Goal: Task Accomplishment & Management: Manage account settings

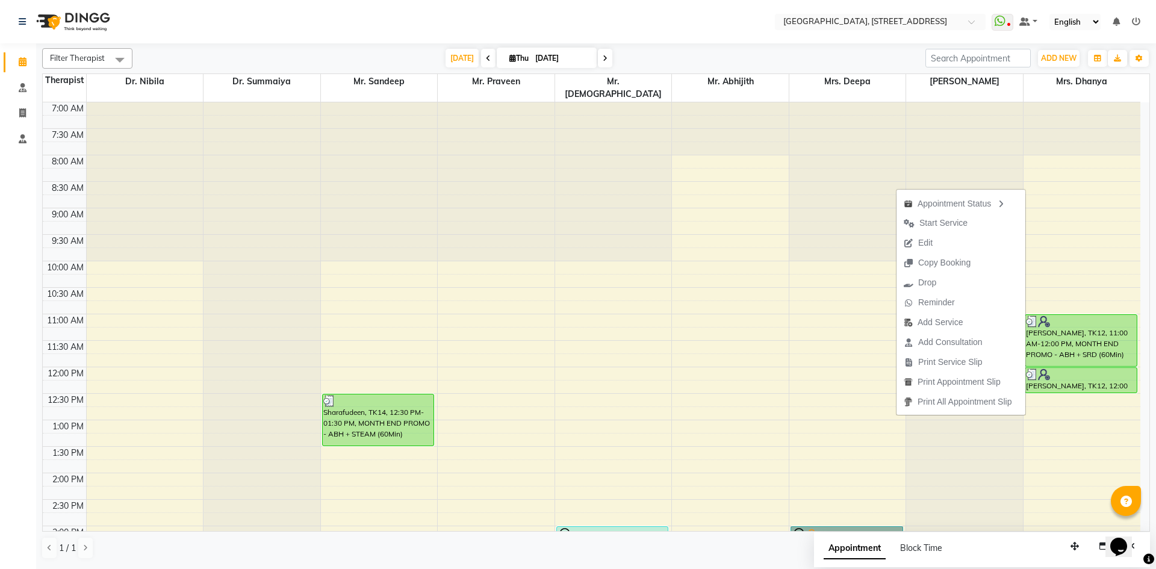
scroll to position [406, 0]
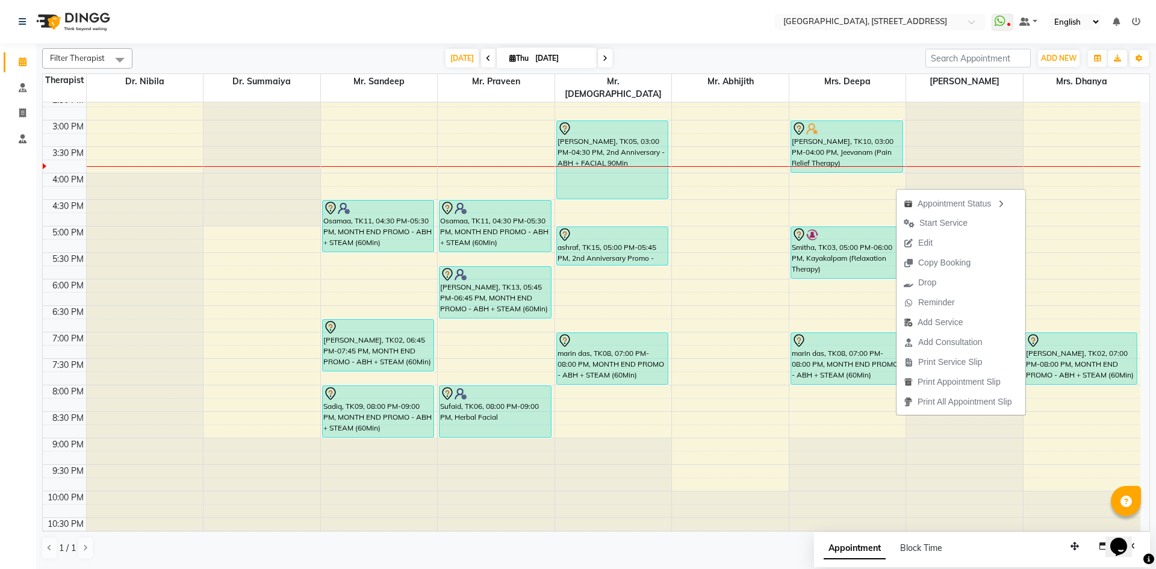
click at [583, 26] on nav "Select Location × [GEOGRAPHIC_DATA] E11 WhatsApp Status ✕ Status: Disconnected …" at bounding box center [578, 21] width 1156 height 43
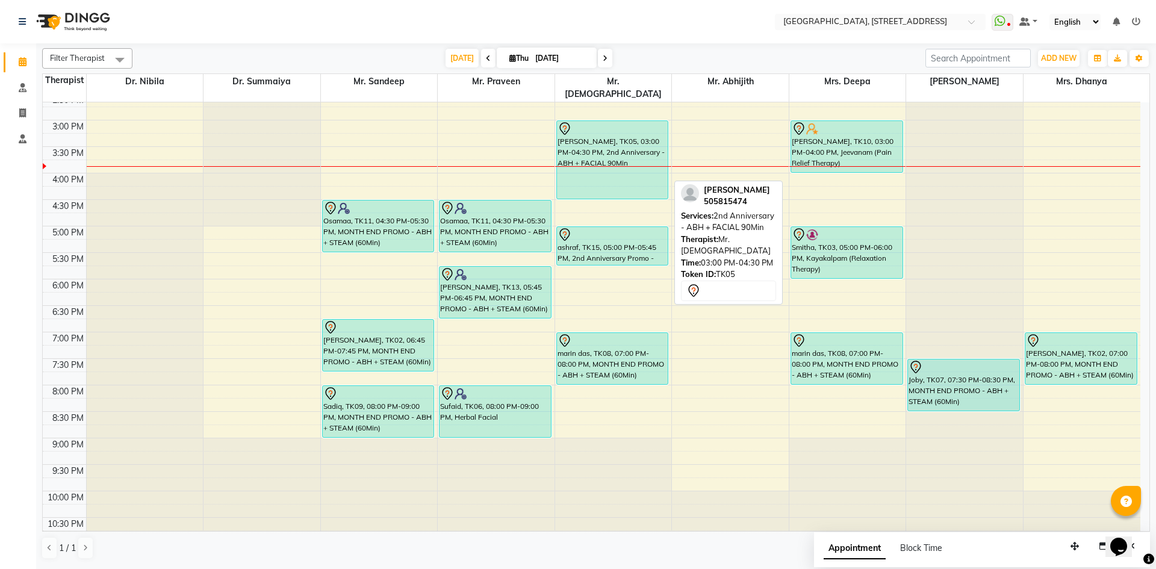
click at [661, 126] on div "[PERSON_NAME], TK05, 03:00 PM-04:30 PM, 2nd Anniversary - ABH + FACIAL 90Min" at bounding box center [612, 160] width 111 height 78
click at [661, 127] on div "[PERSON_NAME], TK05, 03:00 PM-04:30 PM, 2nd Anniversary - ABH + FACIAL 90Min" at bounding box center [612, 160] width 111 height 78
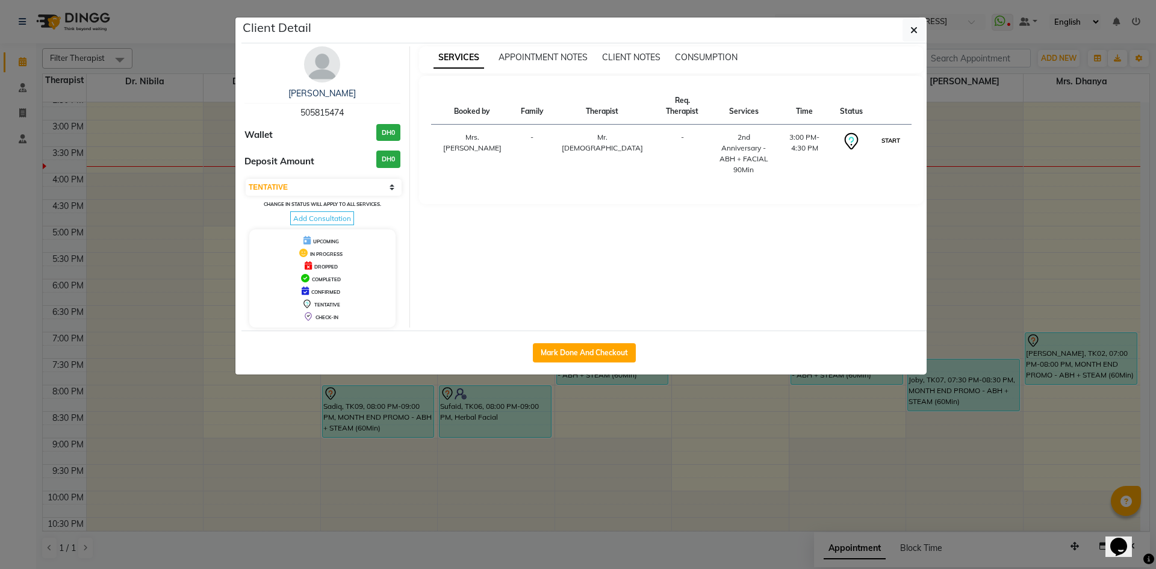
click at [881, 133] on button "START" at bounding box center [891, 140] width 25 height 15
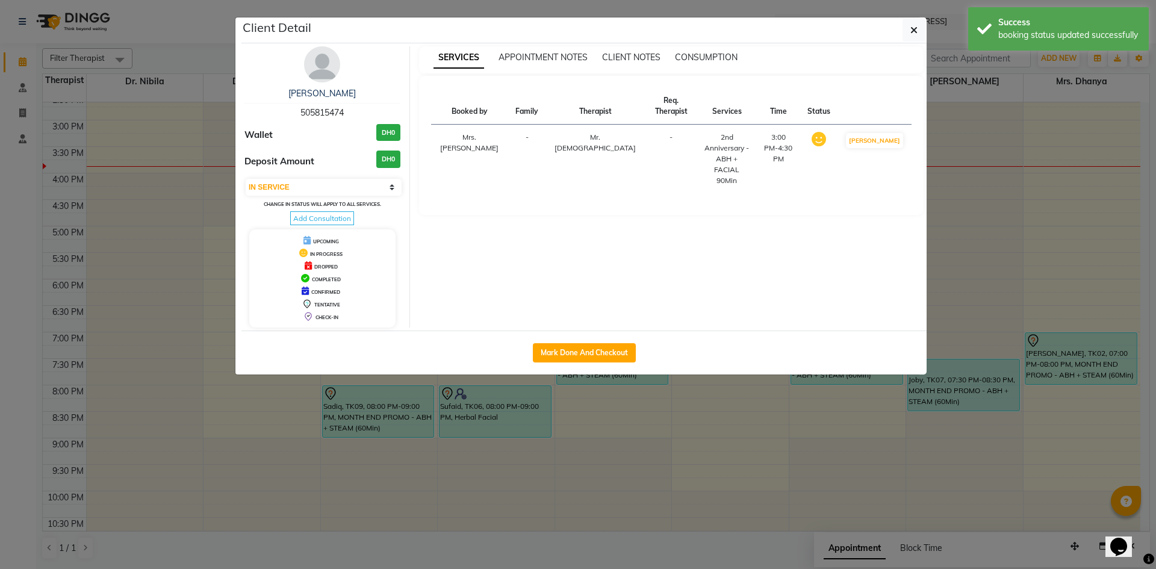
click at [881, 133] on button "[PERSON_NAME]" at bounding box center [874, 140] width 57 height 15
select select "3"
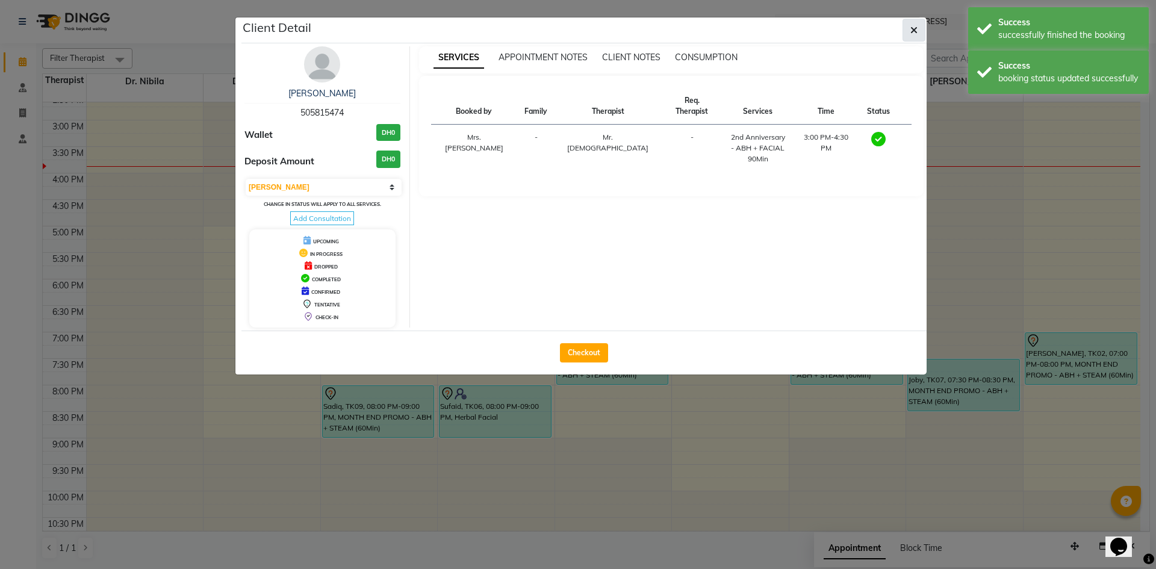
click at [907, 31] on button "button" at bounding box center [914, 30] width 23 height 23
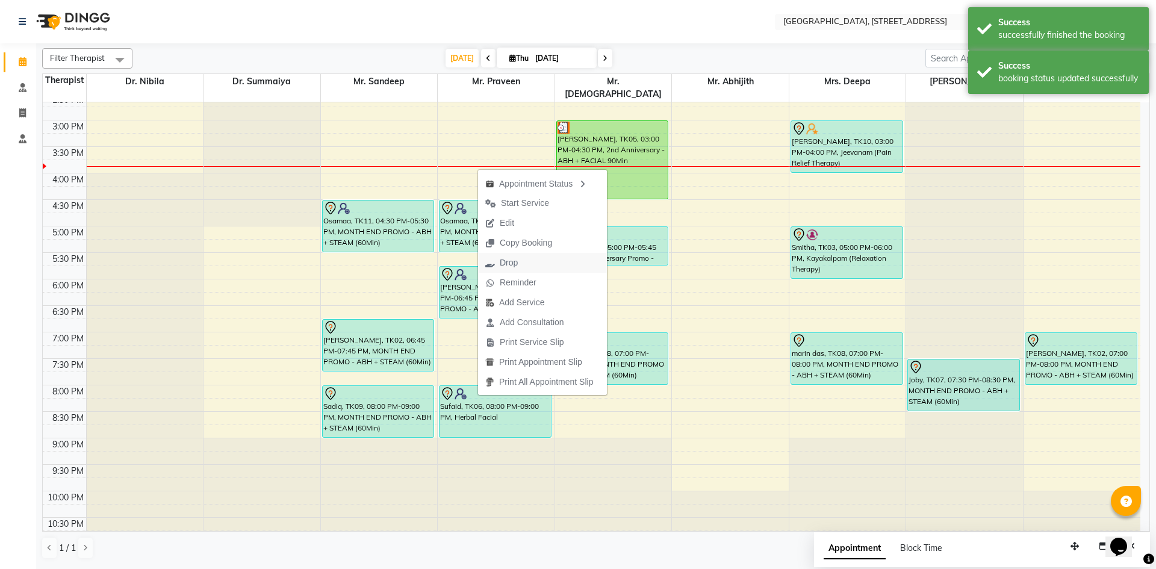
click at [508, 262] on span "Drop" at bounding box center [509, 263] width 18 height 13
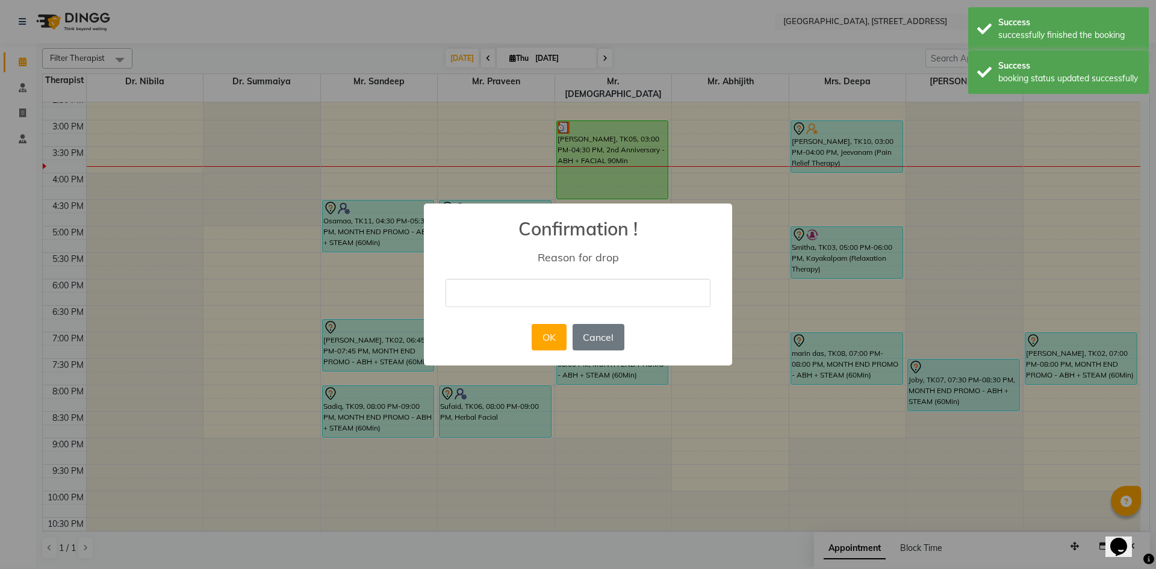
click at [485, 294] on input "text" at bounding box center [578, 293] width 265 height 28
type input "no show"
click at [557, 337] on button "OK" at bounding box center [549, 337] width 34 height 26
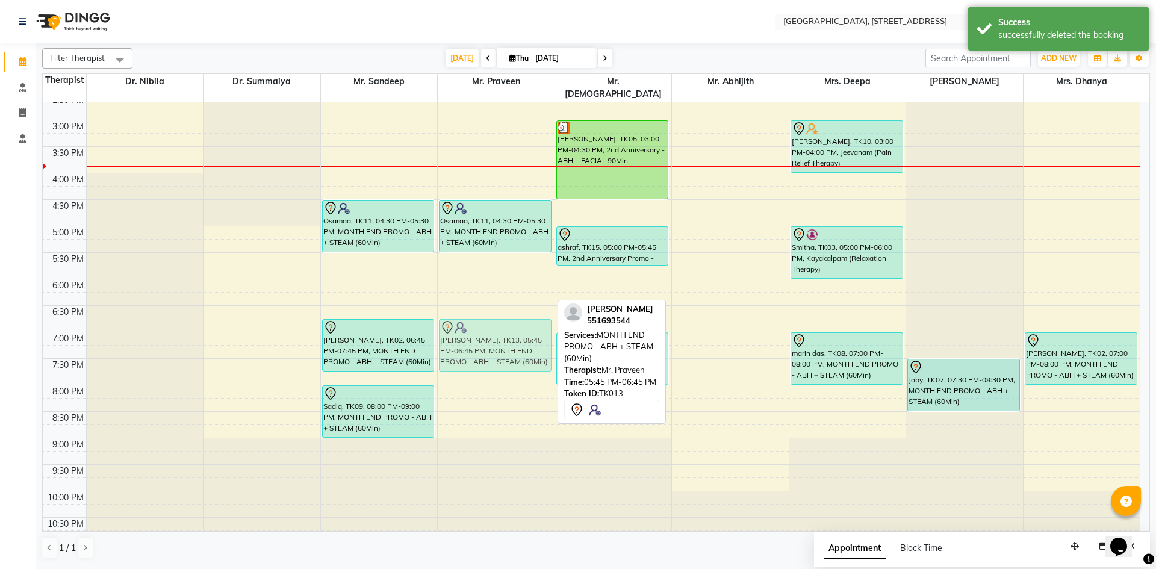
drag, startPoint x: 493, startPoint y: 271, endPoint x: 517, endPoint y: 326, distance: 60.4
click at [517, 326] on div "Osamaa, TK11, 04:30 PM-05:30 PM, MONTH END PROMO - ABH + STEAM (60Min) [PERSON_…" at bounding box center [496, 120] width 117 height 847
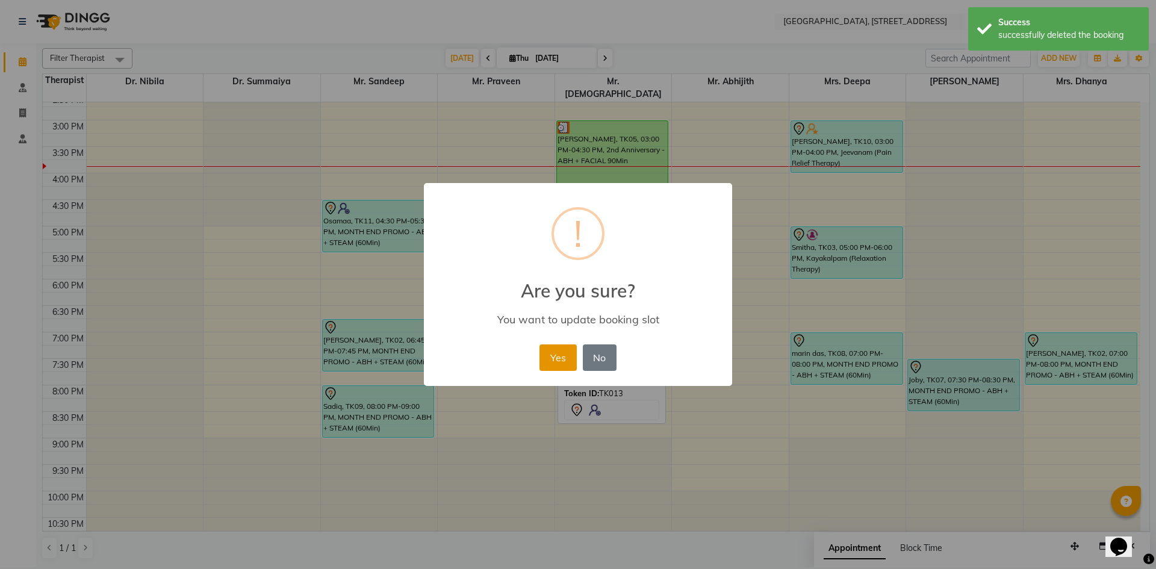
click at [568, 359] on button "Yes" at bounding box center [558, 357] width 37 height 26
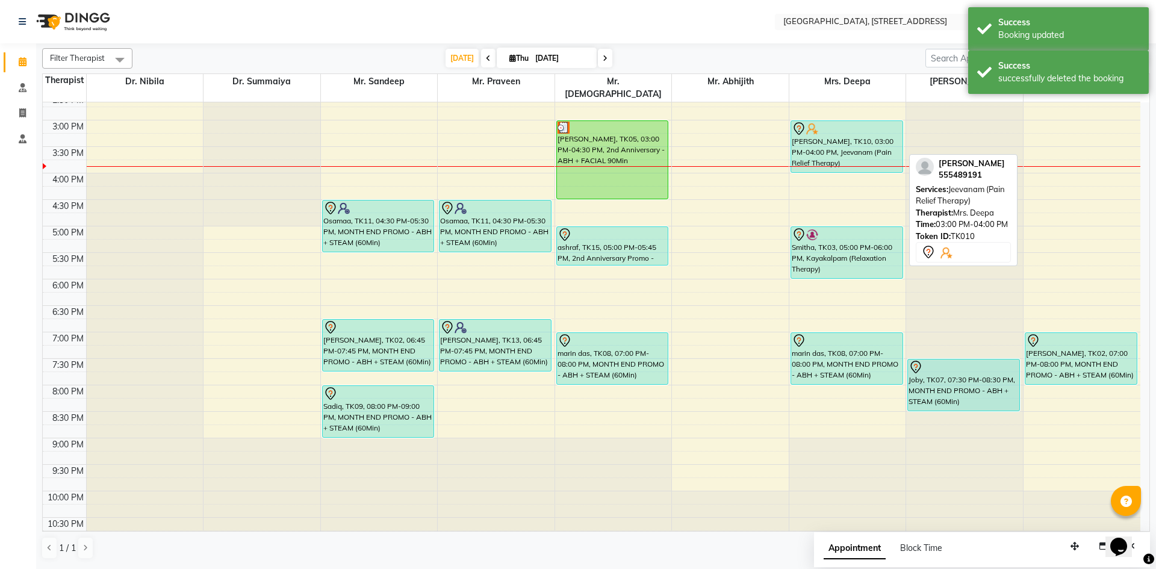
click at [849, 136] on div "[PERSON_NAME], TK10, 03:00 PM-04:00 PM, Jeevanam (Pain Relief Therapy)" at bounding box center [846, 146] width 111 height 51
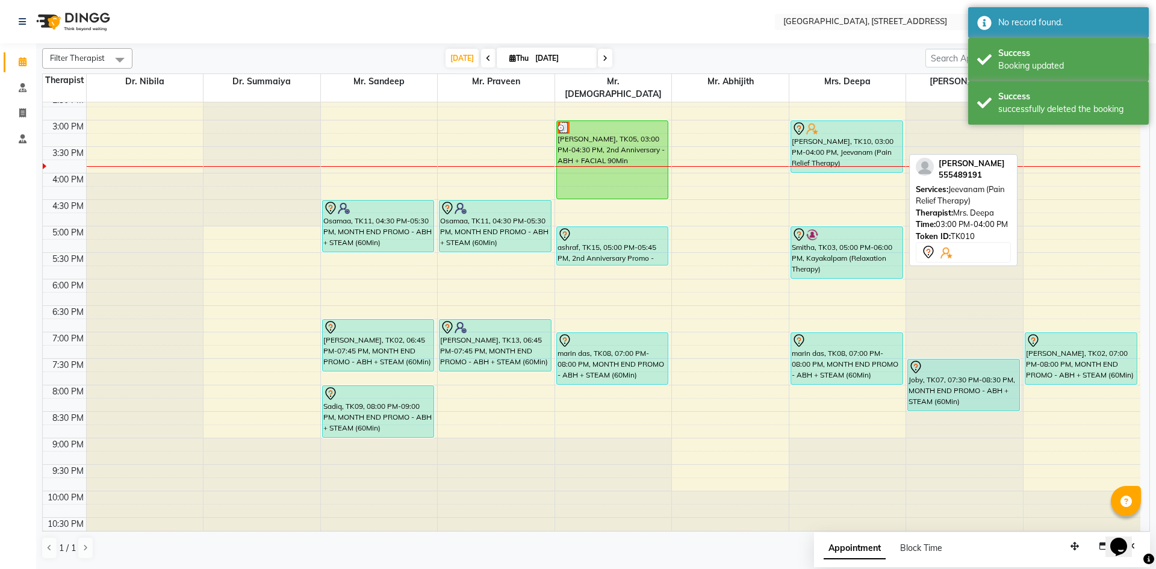
click at [851, 139] on div "[PERSON_NAME], TK10, 03:00 PM-04:00 PM, Jeevanam (Pain Relief Therapy) [GEOGRAP…" at bounding box center [847, 120] width 117 height 847
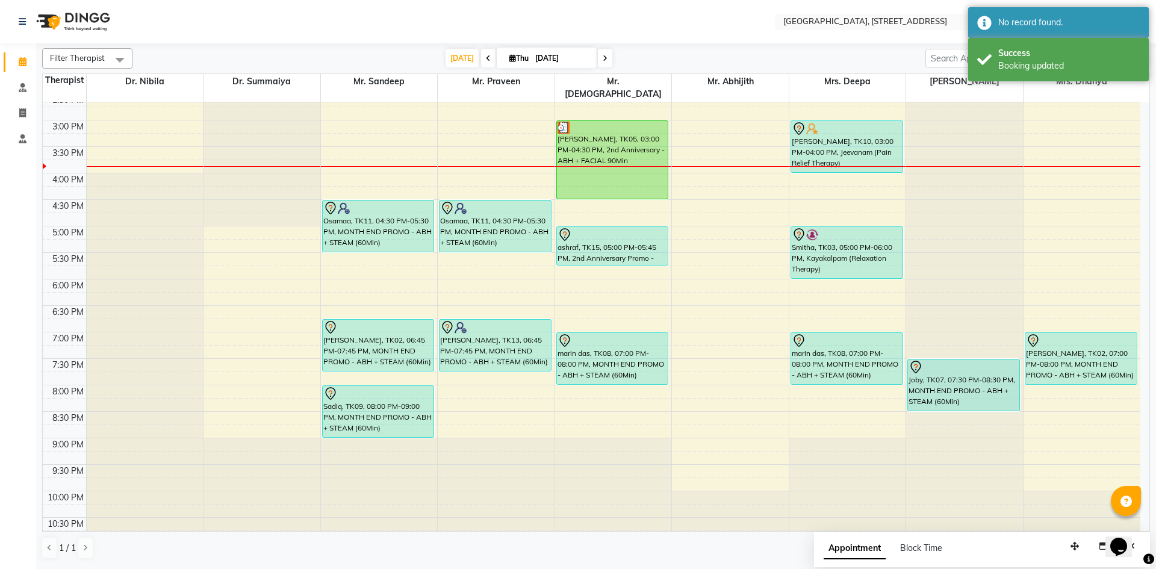
click at [730, 31] on nav "Select Location × [GEOGRAPHIC_DATA] E11 WhatsApp Status ✕ Status: Disconnected …" at bounding box center [578, 21] width 1156 height 43
click at [670, 26] on nav "Select Location × [GEOGRAPHIC_DATA] E11 WhatsApp Status ✕ Status: Disconnected …" at bounding box center [578, 21] width 1156 height 43
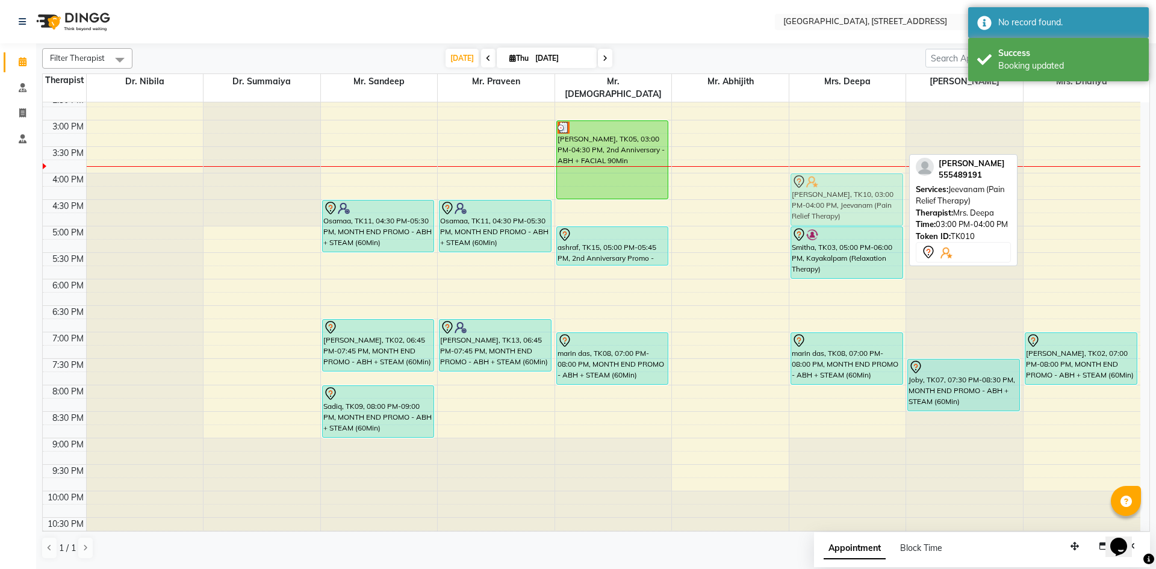
drag, startPoint x: 835, startPoint y: 122, endPoint x: 846, endPoint y: 174, distance: 52.9
click at [846, 174] on div "[PERSON_NAME], TK10, 03:00 PM-04:00 PM, Jeevanam (Pain Relief Therapy) Smitha, …" at bounding box center [847, 120] width 117 height 847
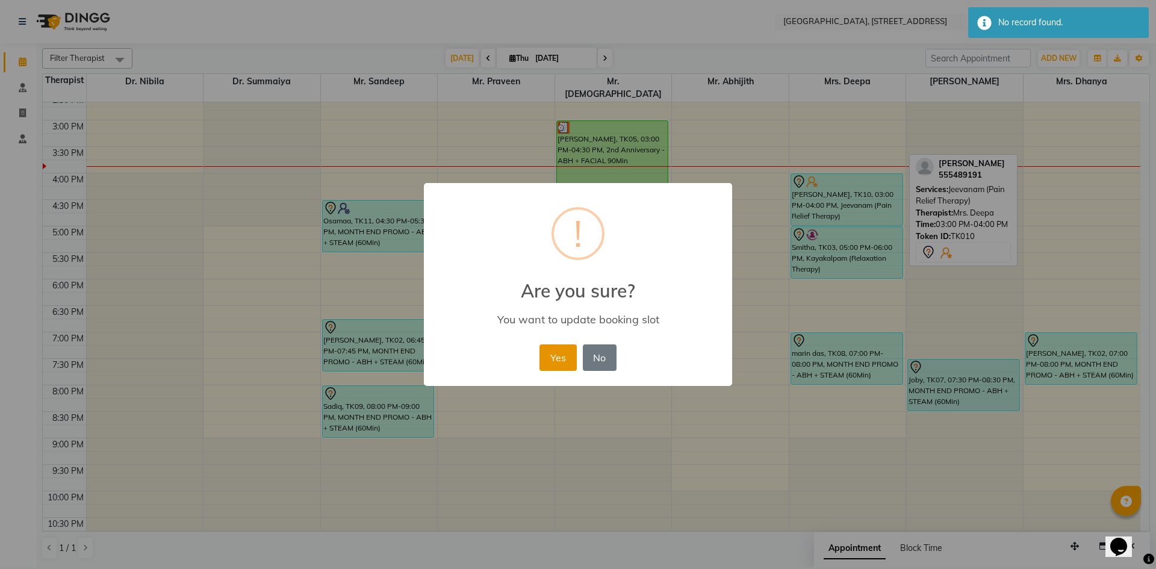
drag, startPoint x: 559, startPoint y: 356, endPoint x: 596, endPoint y: 340, distance: 40.2
click at [559, 356] on button "Yes" at bounding box center [558, 357] width 37 height 26
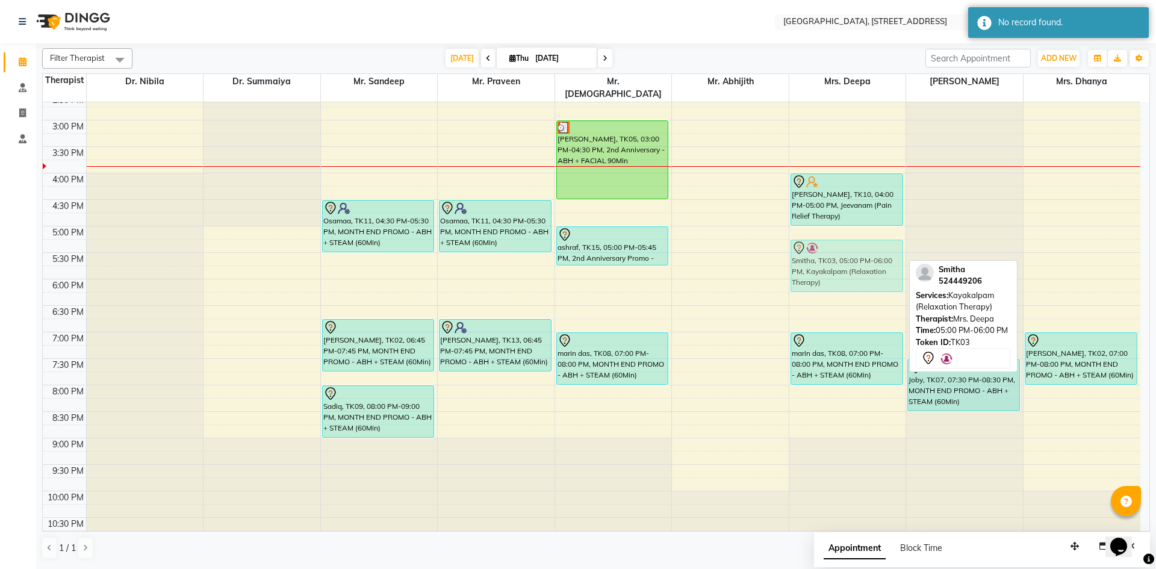
drag, startPoint x: 847, startPoint y: 242, endPoint x: 849, endPoint y: 253, distance: 11.1
click at [849, 253] on div "[PERSON_NAME], TK10, 04:00 PM-05:00 PM, Jeevanam (Pain Relief Therapy) Smitha, …" at bounding box center [847, 120] width 117 height 847
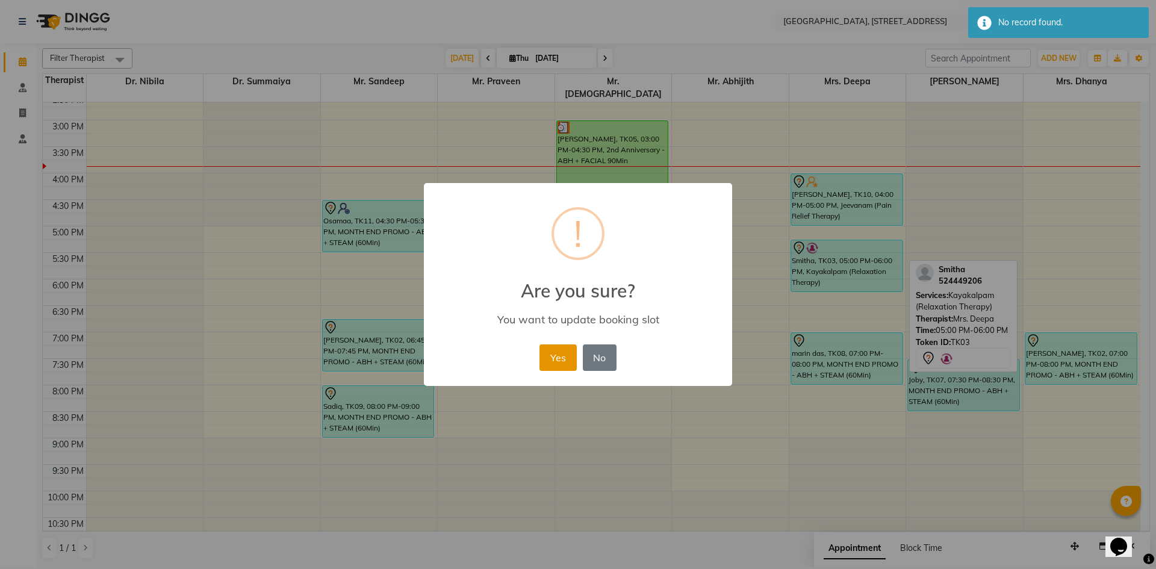
click at [547, 360] on button "Yes" at bounding box center [558, 357] width 37 height 26
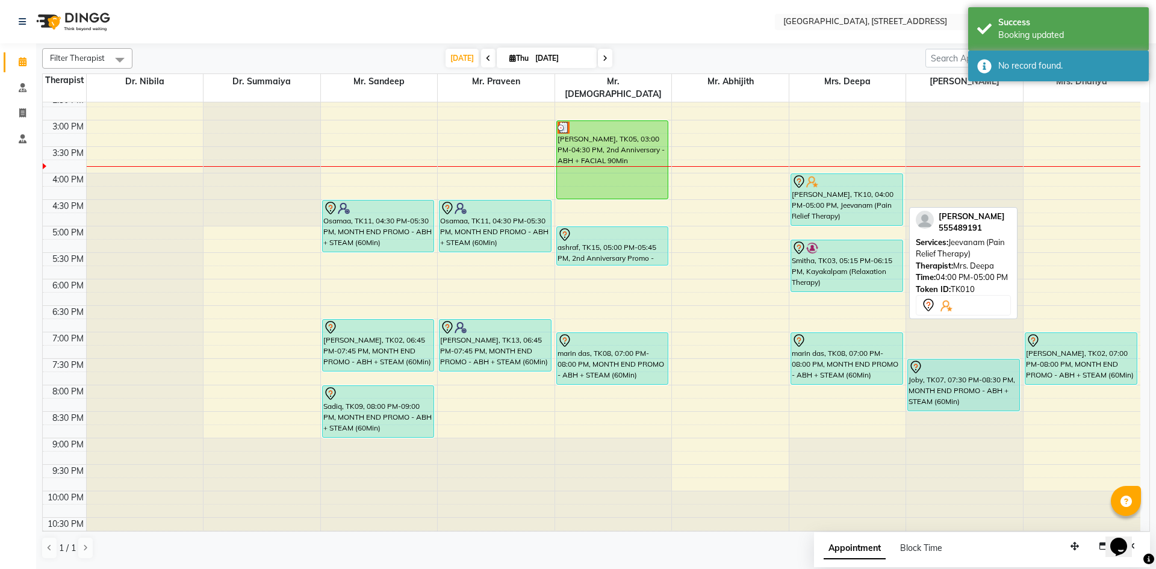
click at [871, 179] on div "[PERSON_NAME], TK10, 04:00 PM-05:00 PM, Jeevanam (Pain Relief Therapy)" at bounding box center [846, 199] width 111 height 51
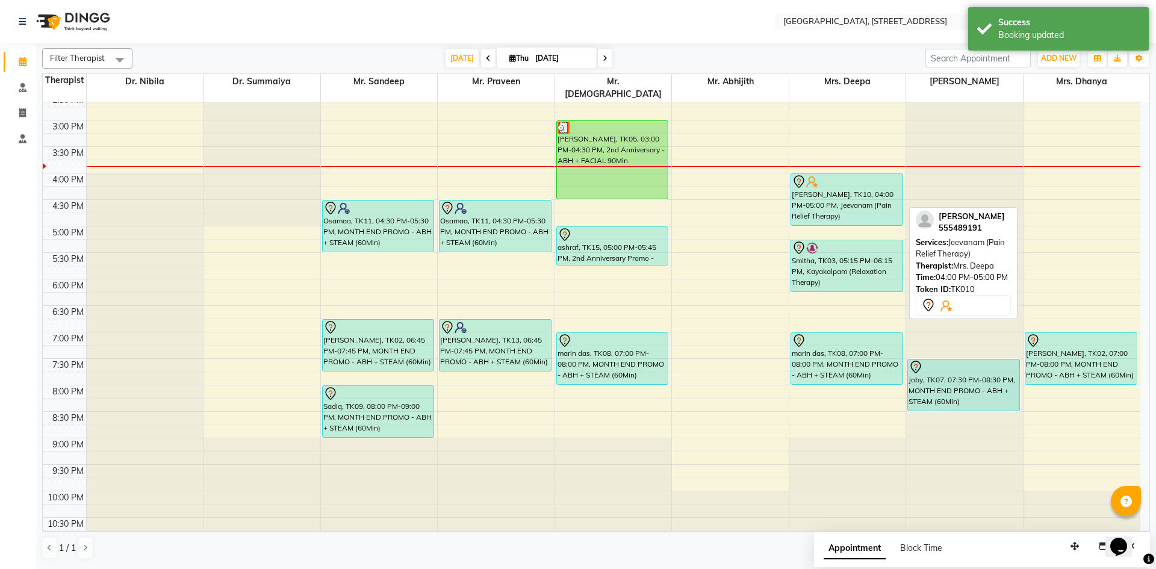
click at [833, 175] on div at bounding box center [847, 182] width 110 height 14
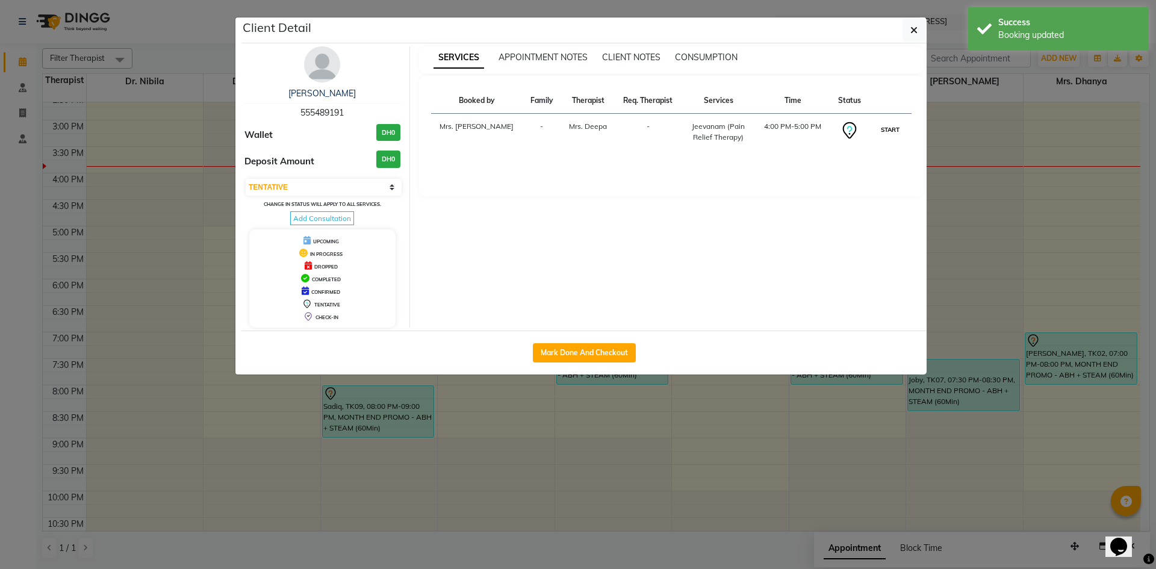
click at [886, 128] on button "START" at bounding box center [890, 129] width 25 height 15
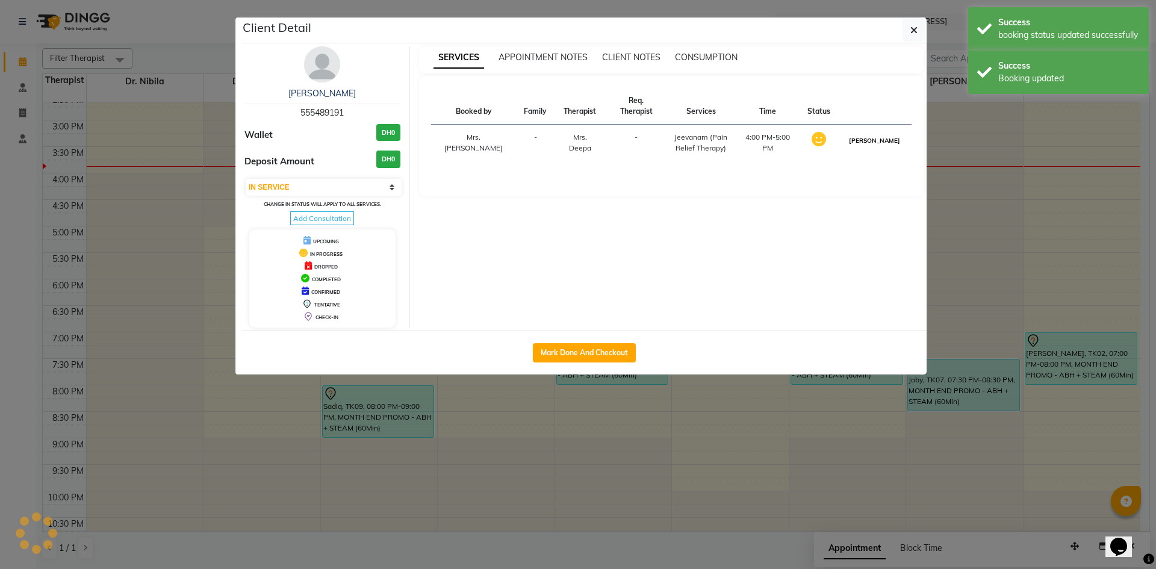
drag, startPoint x: 886, startPoint y: 128, endPoint x: 895, endPoint y: 128, distance: 9.0
click at [886, 133] on button "[PERSON_NAME]" at bounding box center [874, 140] width 57 height 15
select select "3"
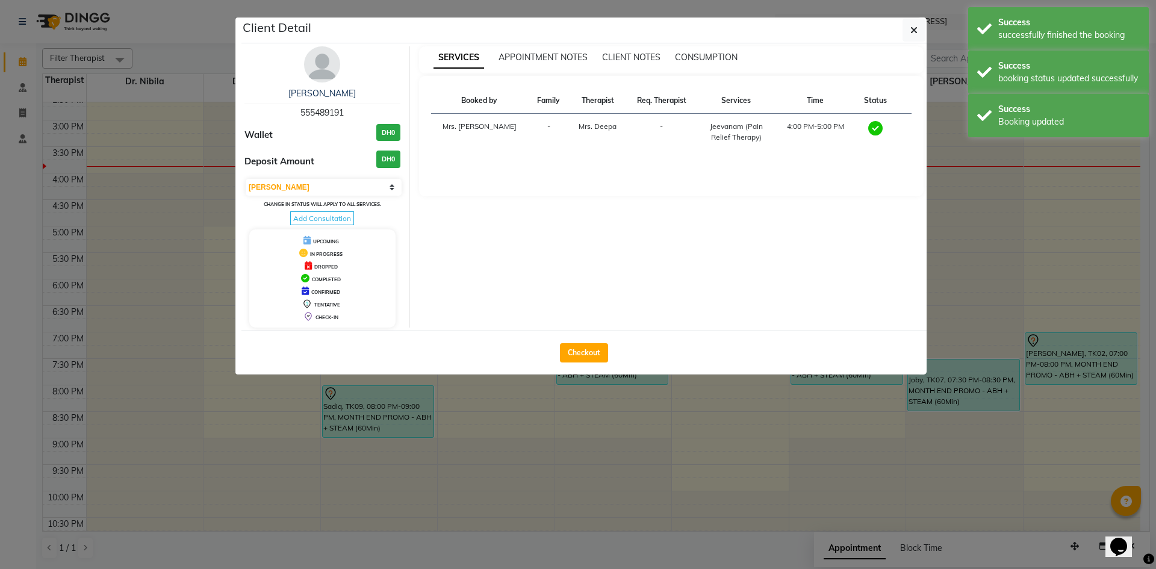
drag, startPoint x: 913, startPoint y: 29, endPoint x: 898, endPoint y: 202, distance: 174.0
click at [915, 32] on icon "button" at bounding box center [913, 30] width 7 height 10
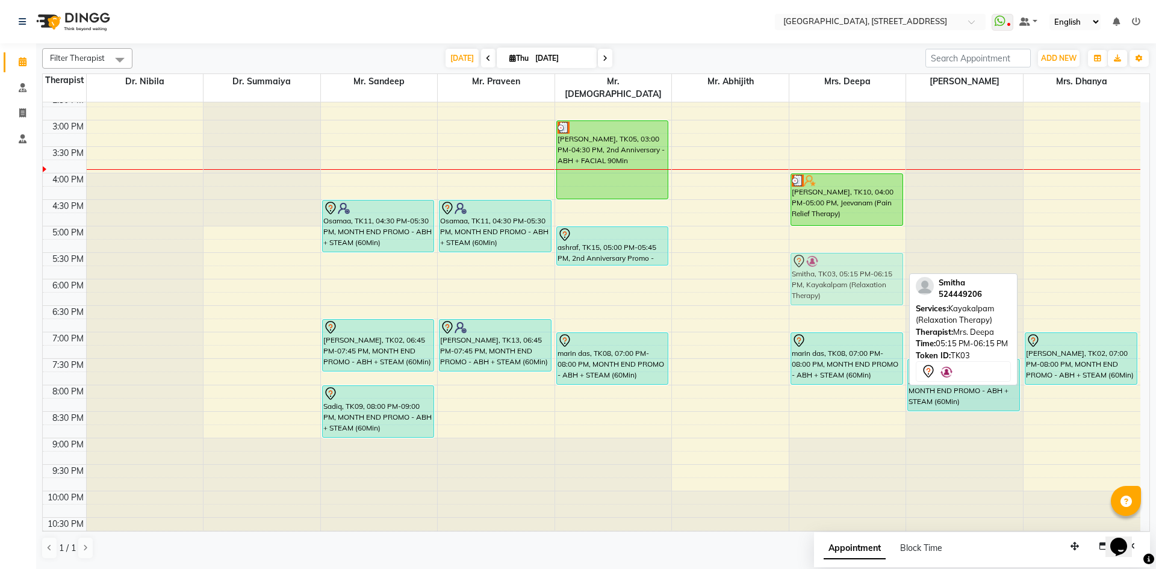
drag, startPoint x: 832, startPoint y: 259, endPoint x: 829, endPoint y: 266, distance: 7.3
click at [829, 266] on div "[PERSON_NAME], TK10, 04:00 PM-05:00 PM, Jeevanam (Pain Relief Therapy) [GEOGRAP…" at bounding box center [847, 120] width 117 height 847
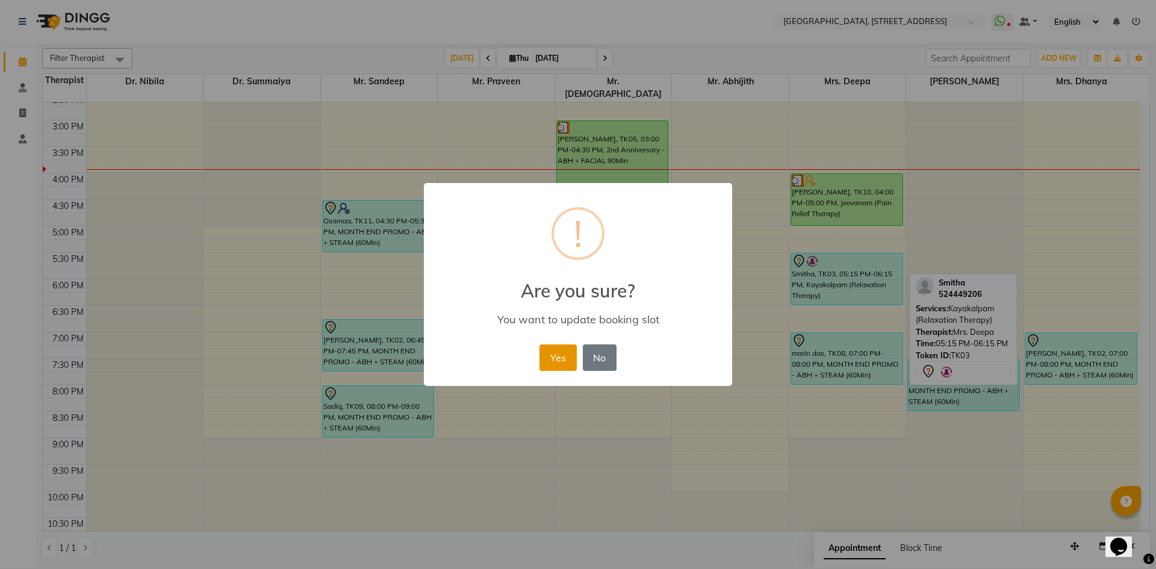
click at [557, 358] on button "Yes" at bounding box center [558, 357] width 37 height 26
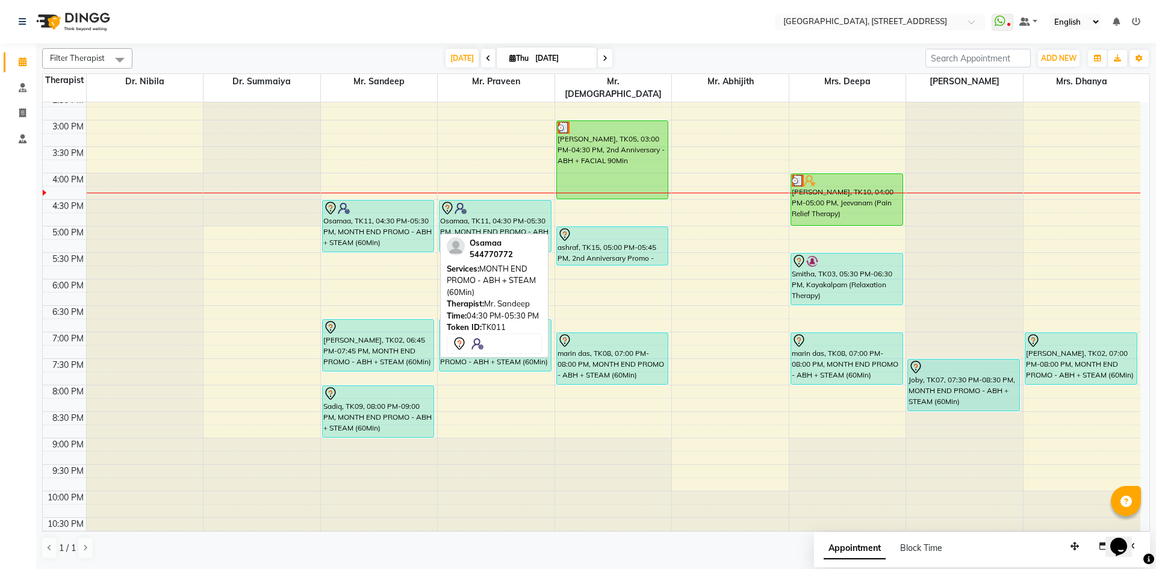
click at [346, 224] on div "Osamaa, TK11, 04:30 PM-05:30 PM, MONTH END PROMO - ABH + STEAM (60Min)" at bounding box center [378, 226] width 111 height 51
click at [348, 210] on div "Osamaa, TK11, 04:30 PM-05:30 PM, MONTH END PROMO - ABH + STEAM (60Min)" at bounding box center [378, 226] width 111 height 51
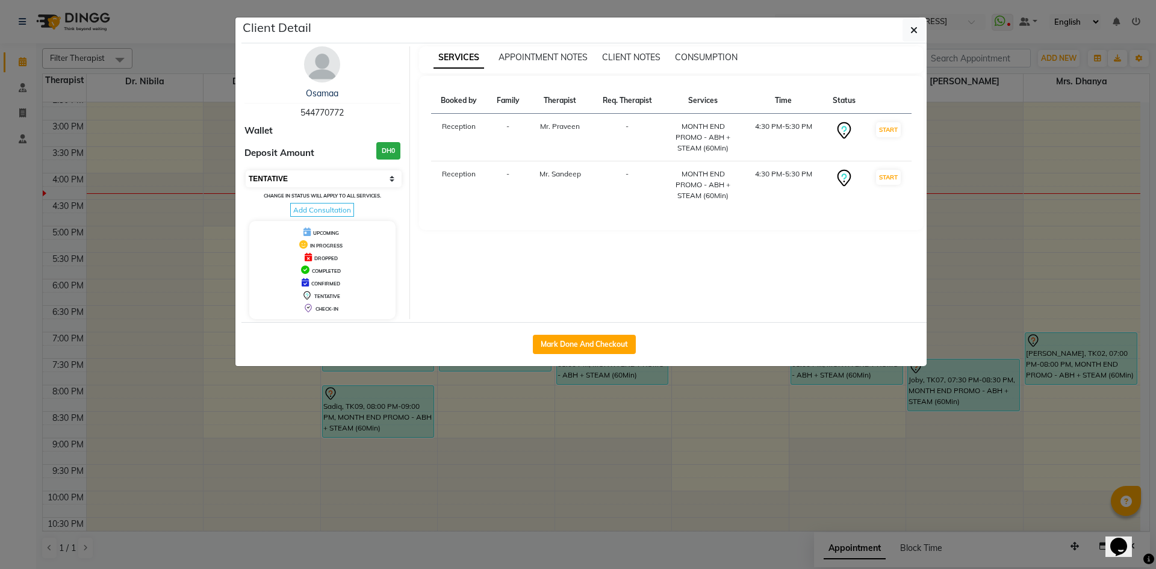
click at [366, 184] on select "Select IN SERVICE CONFIRMED TENTATIVE CHECK IN MARK DONE DROPPED UPCOMING" at bounding box center [324, 178] width 156 height 17
select select "3"
click at [246, 170] on select "Select IN SERVICE CONFIRMED TENTATIVE CHECK IN MARK DONE DROPPED UPCOMING" at bounding box center [324, 178] width 156 height 17
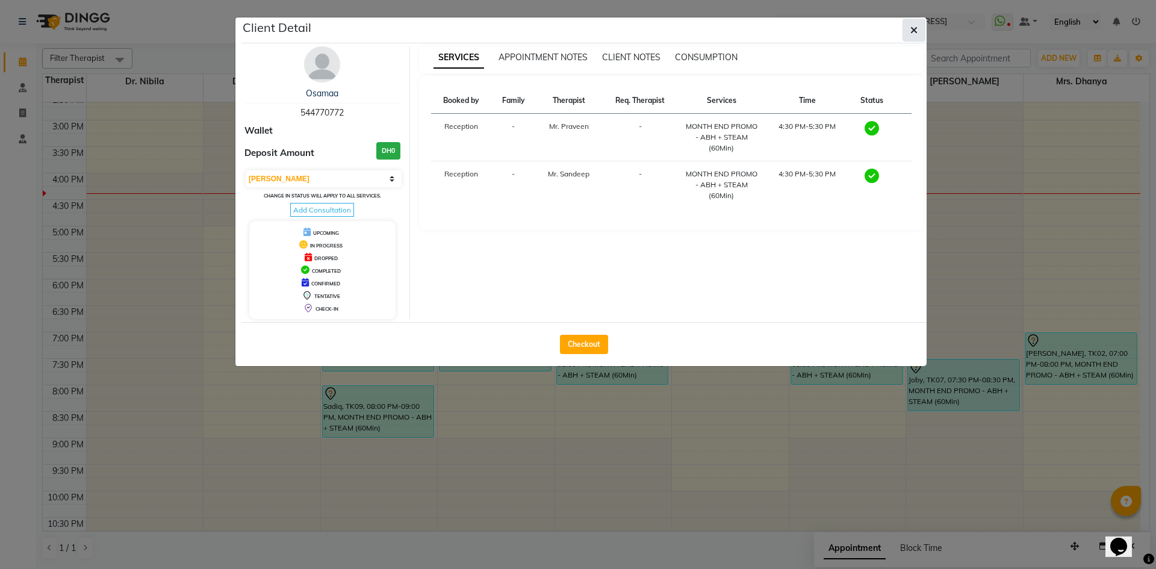
click at [909, 35] on button "button" at bounding box center [914, 30] width 23 height 23
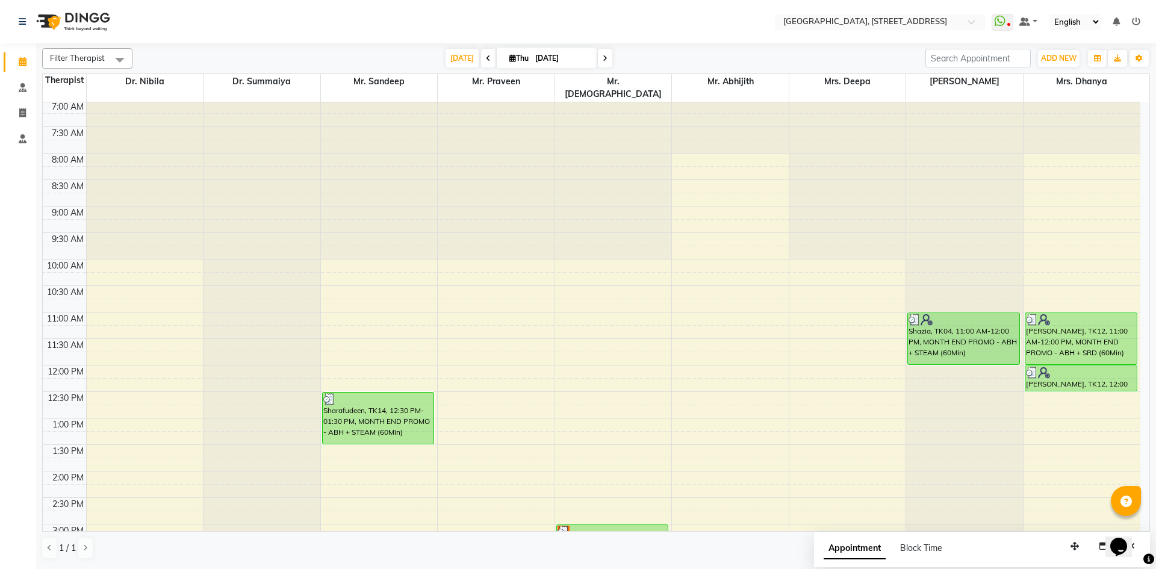
scroll to position [0, 0]
click at [599, 57] on span at bounding box center [605, 58] width 14 height 19
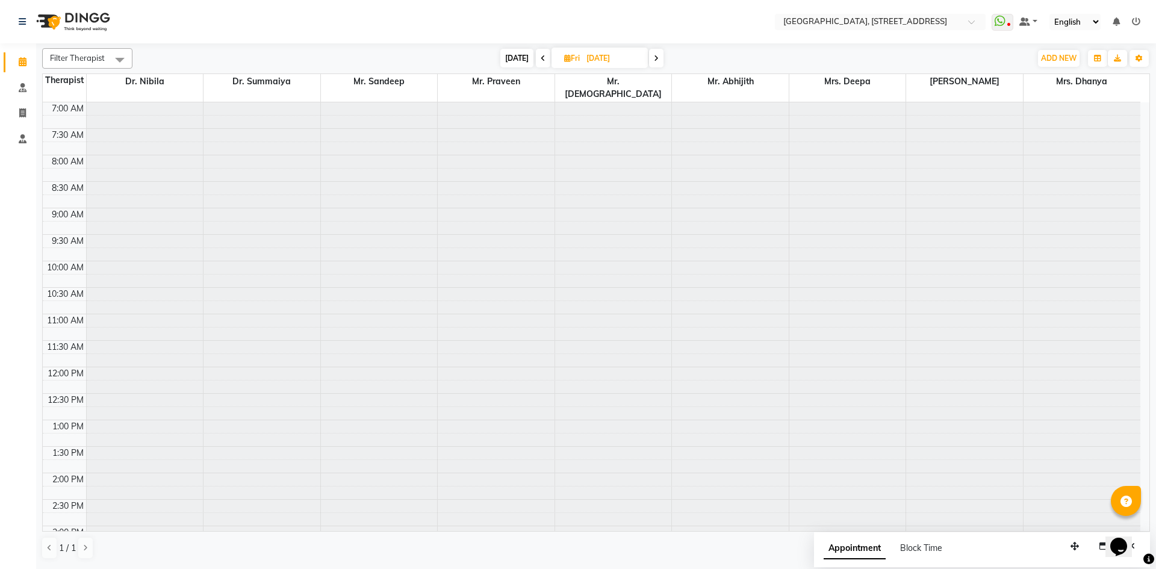
scroll to position [406, 0]
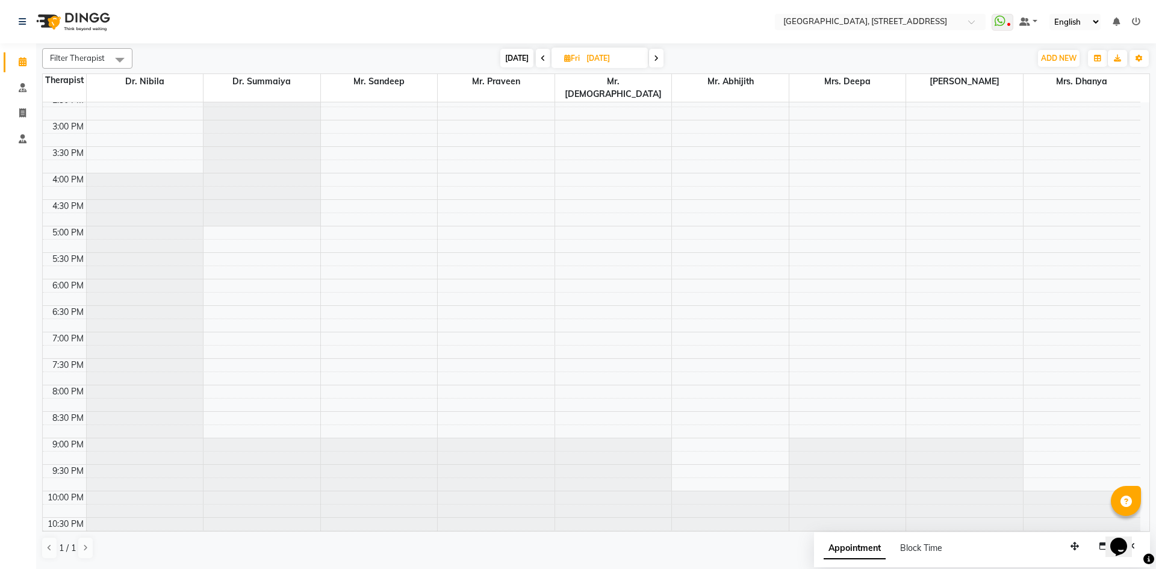
click at [520, 57] on span "[DATE]" at bounding box center [516, 58] width 33 height 19
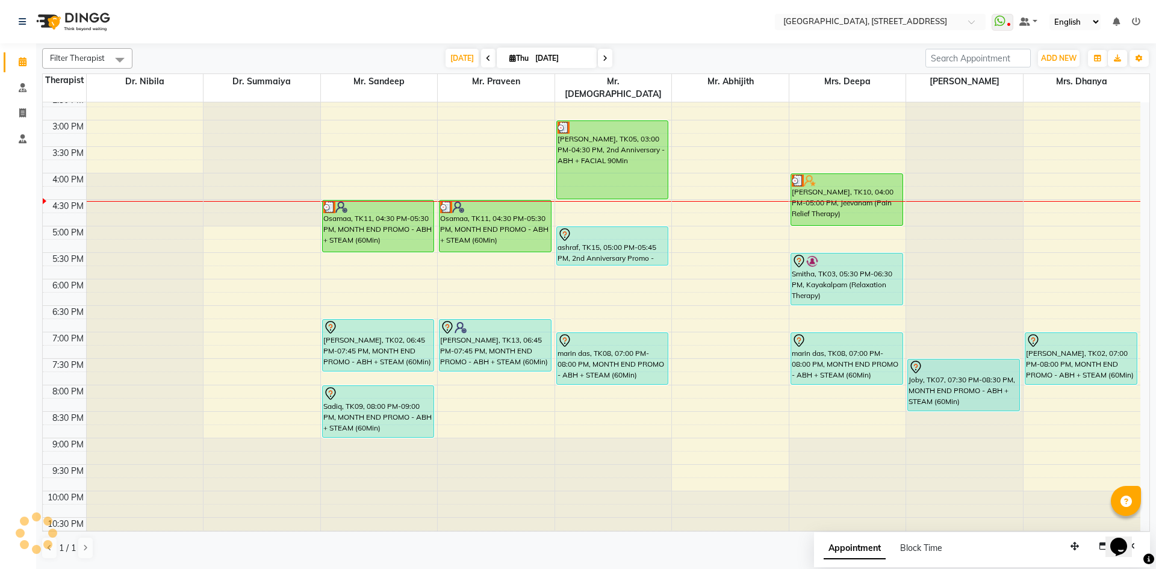
click at [605, 60] on span at bounding box center [605, 58] width 14 height 19
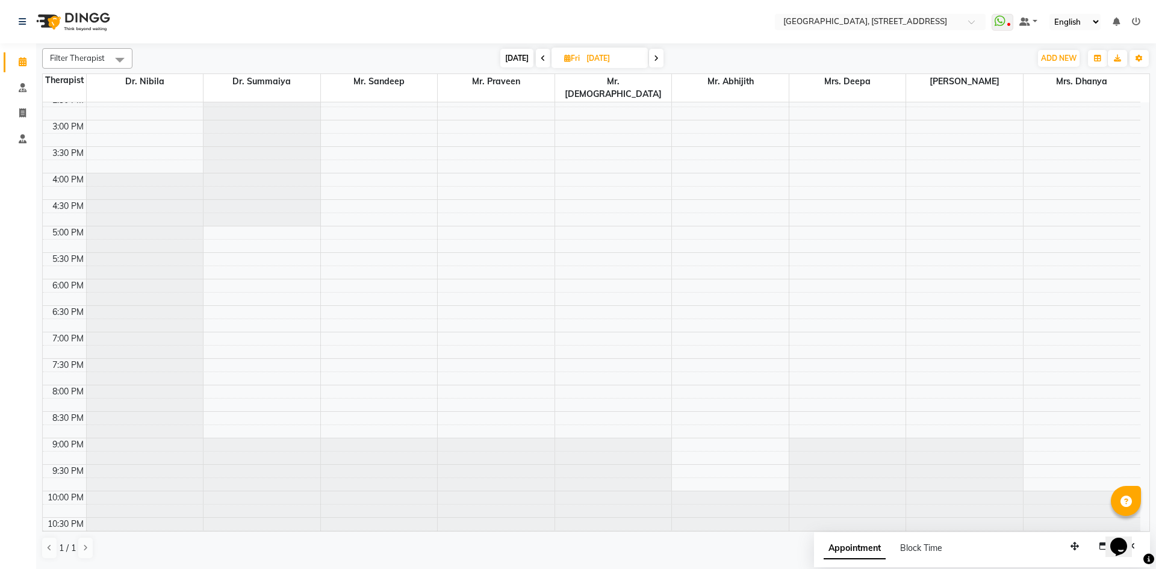
click at [657, 54] on span at bounding box center [656, 58] width 14 height 19
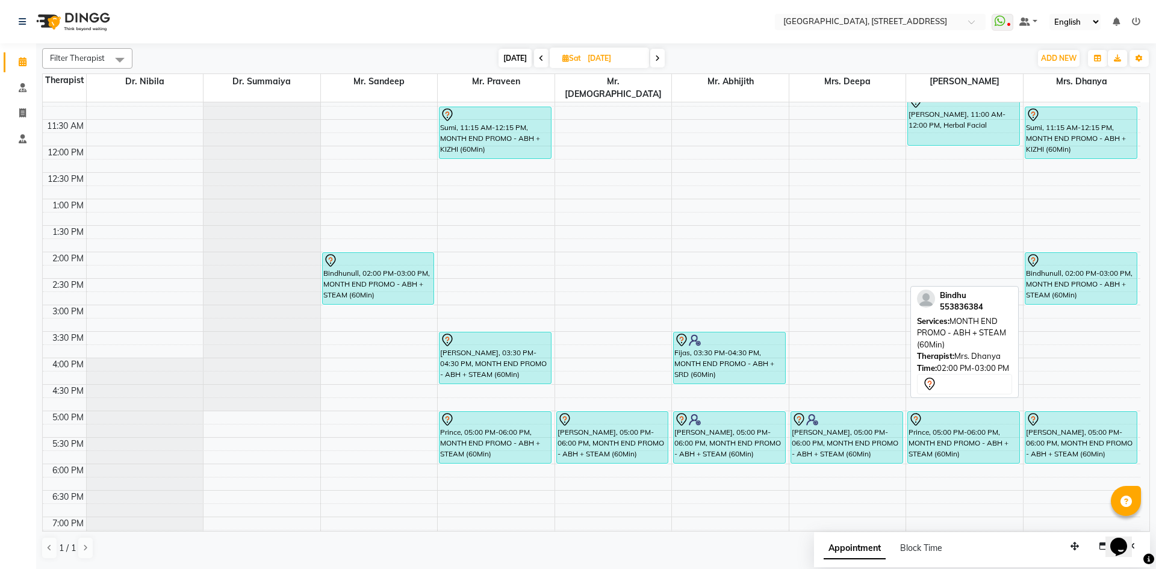
scroll to position [0, 0]
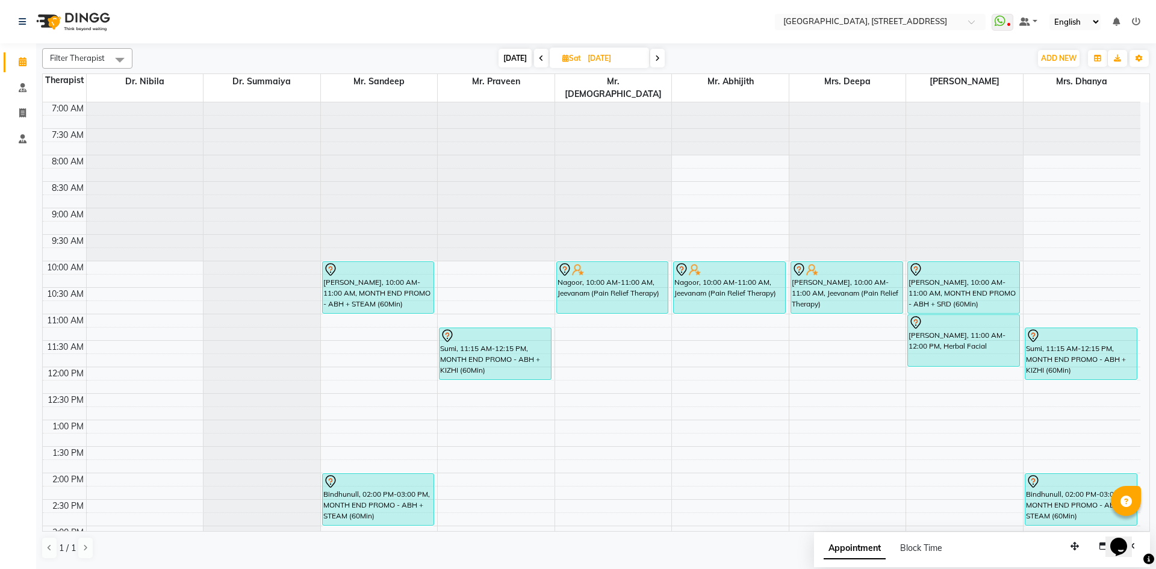
click at [514, 60] on span "[DATE]" at bounding box center [515, 58] width 33 height 19
type input "[DATE]"
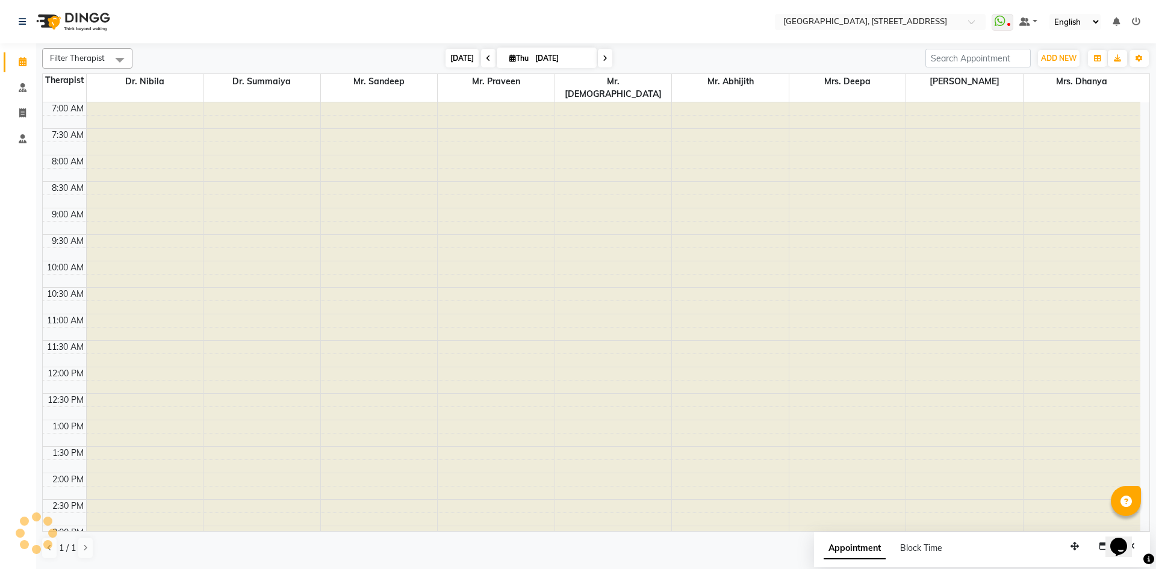
scroll to position [406, 0]
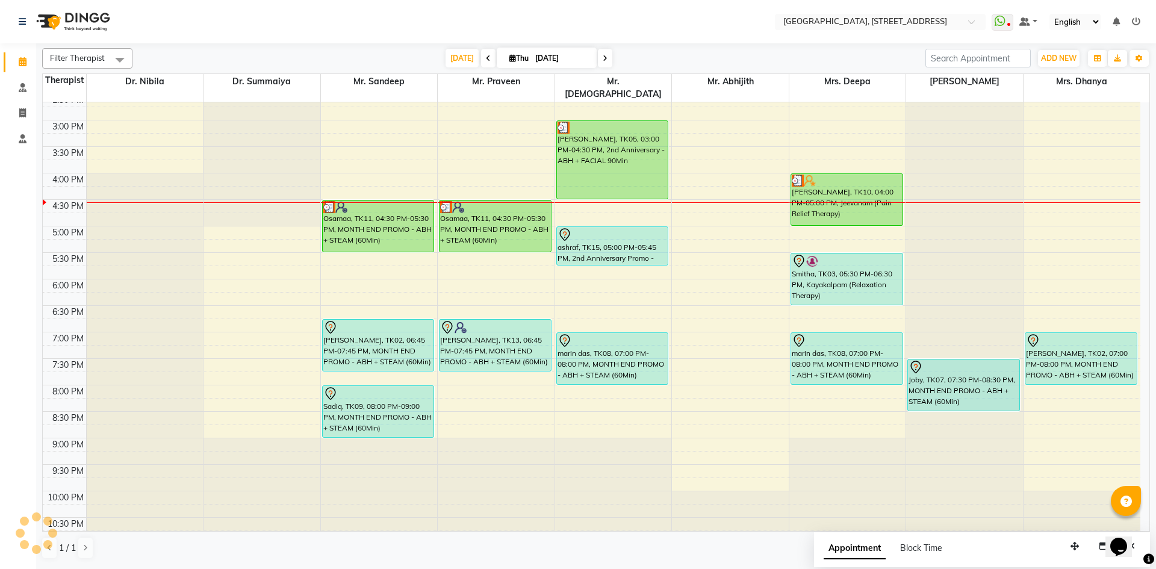
click at [578, 61] on input "[DATE]" at bounding box center [562, 58] width 60 height 18
select select "9"
select select "2025"
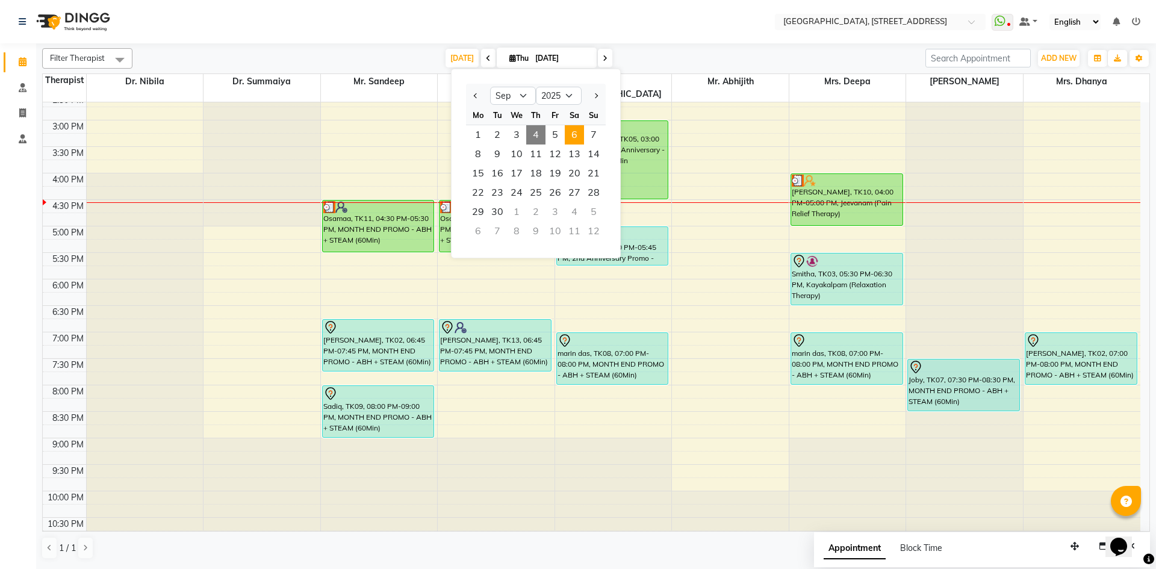
click at [571, 137] on span "6" at bounding box center [574, 134] width 19 height 19
type input "[DATE]"
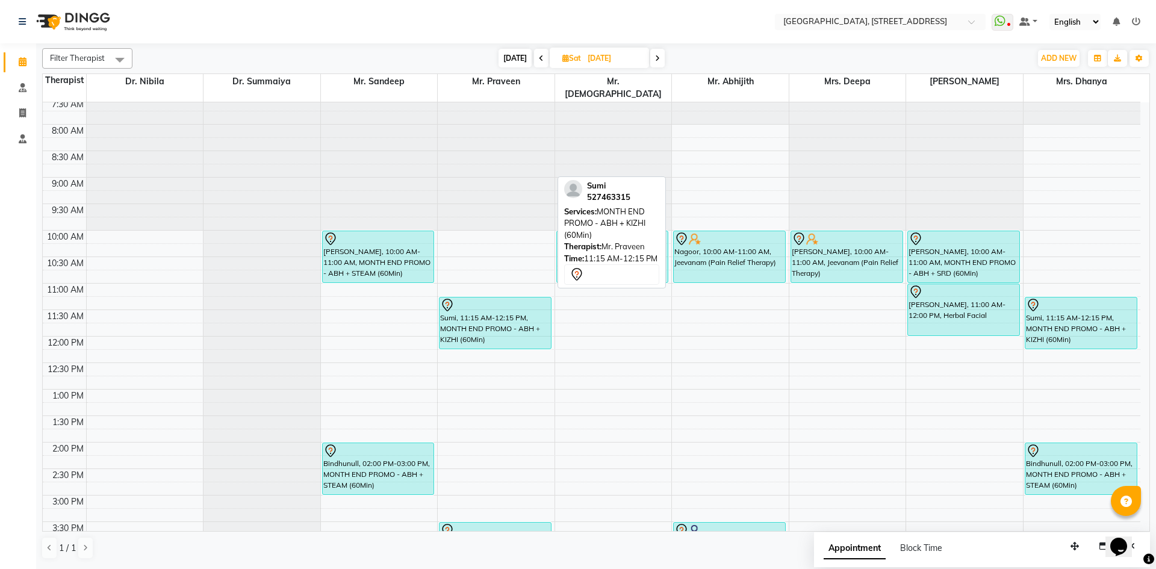
scroll to position [0, 0]
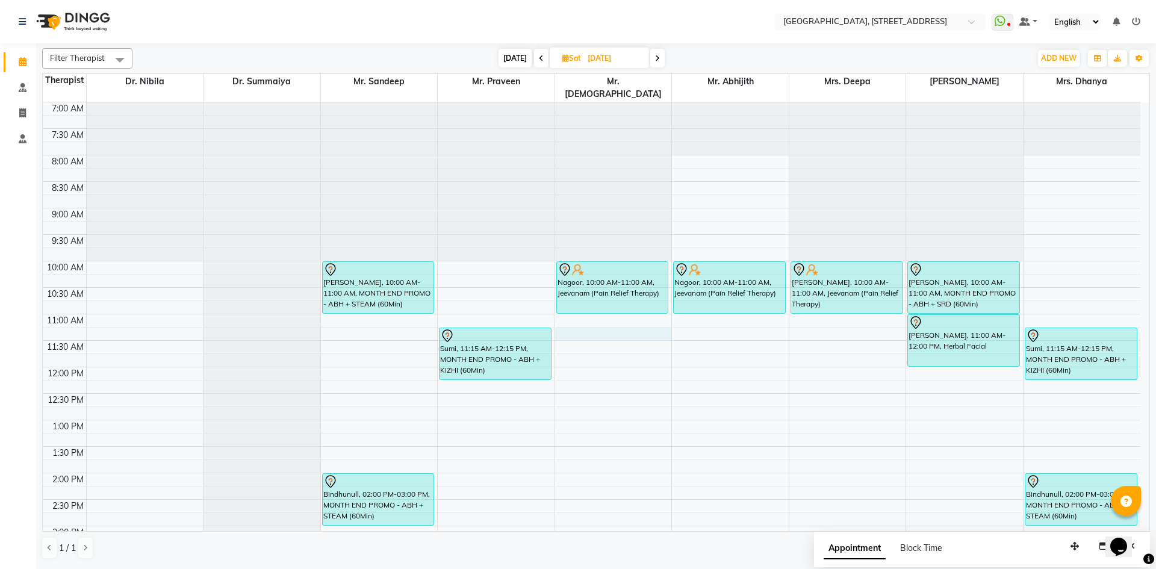
click at [588, 322] on div "7:00 AM 7:30 AM 8:00 AM 8:30 AM 9:00 AM 9:30 AM 10:00 AM 10:30 AM 11:00 AM 11:3…" at bounding box center [592, 525] width 1098 height 847
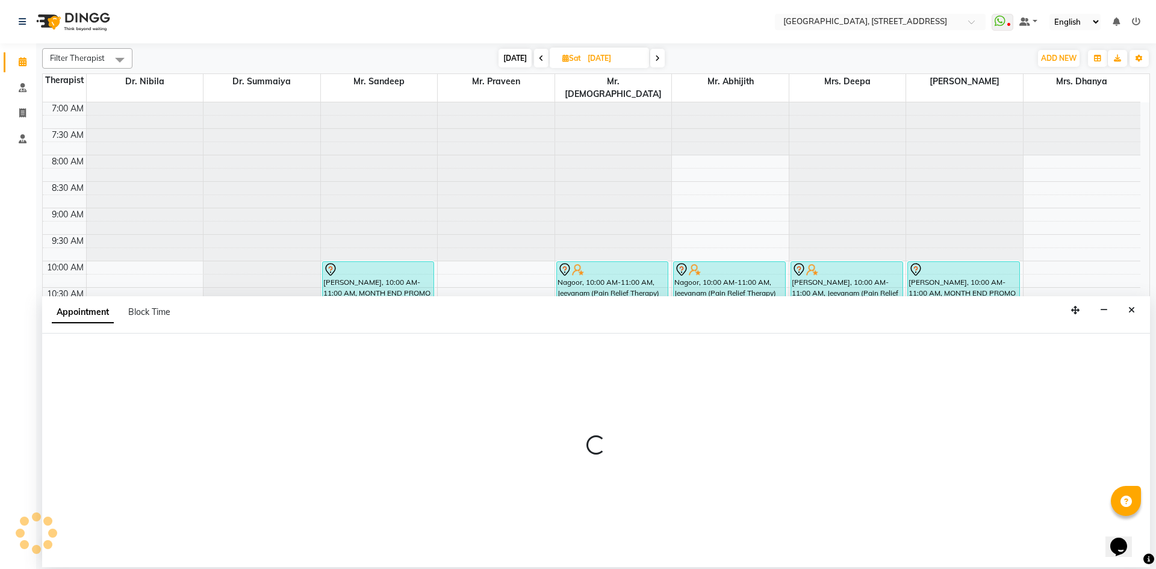
select select "33011"
select select "675"
select select "tentative"
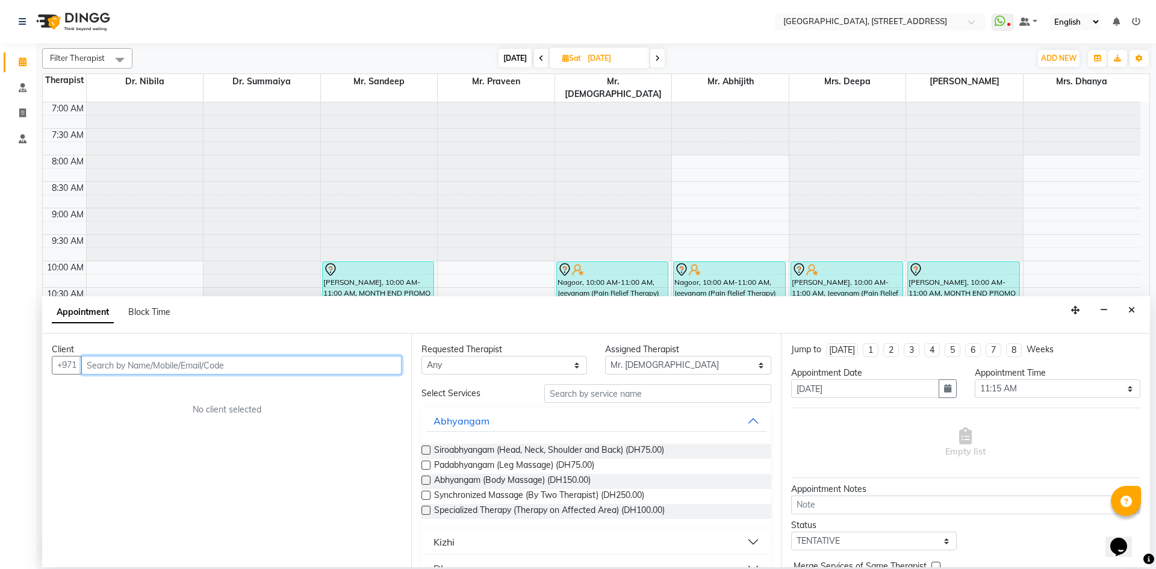
click at [187, 369] on input "text" at bounding box center [241, 365] width 320 height 19
type input "507395505"
click at [386, 365] on span "Add Client" at bounding box center [376, 364] width 40 height 11
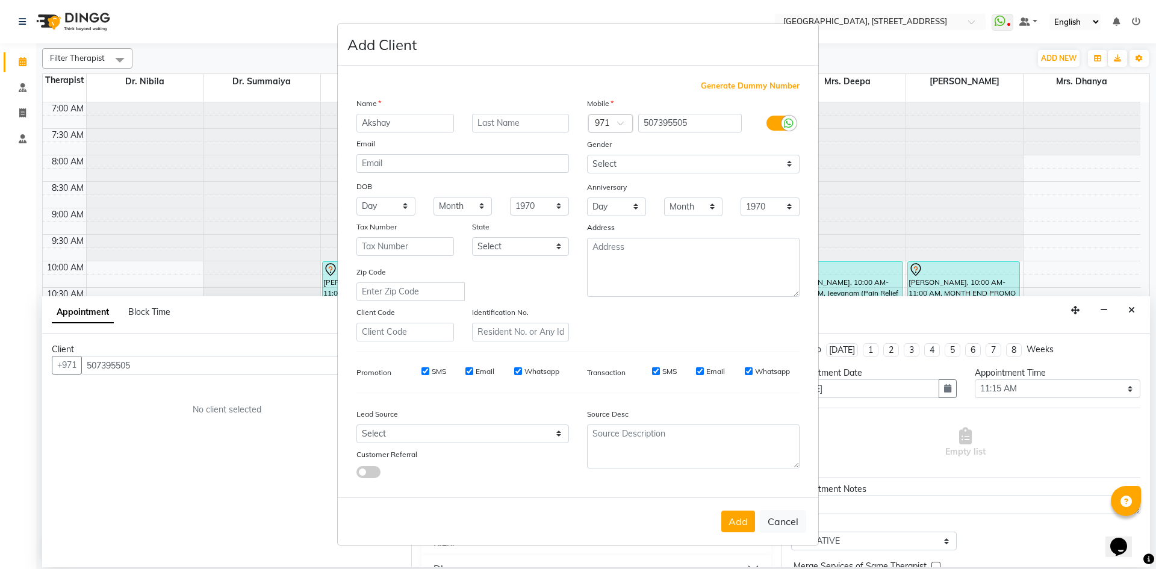
type input "Akshay"
click at [636, 165] on select "Select [DEMOGRAPHIC_DATA] [DEMOGRAPHIC_DATA] Other Prefer Not To Say" at bounding box center [693, 164] width 213 height 19
click at [587, 155] on select "Select [DEMOGRAPHIC_DATA] [DEMOGRAPHIC_DATA] Other Prefer Not To Say" at bounding box center [693, 164] width 213 height 19
click at [655, 155] on select "Select [DEMOGRAPHIC_DATA] [DEMOGRAPHIC_DATA] Other Prefer Not To Say" at bounding box center [693, 164] width 213 height 19
select select "[DEMOGRAPHIC_DATA]"
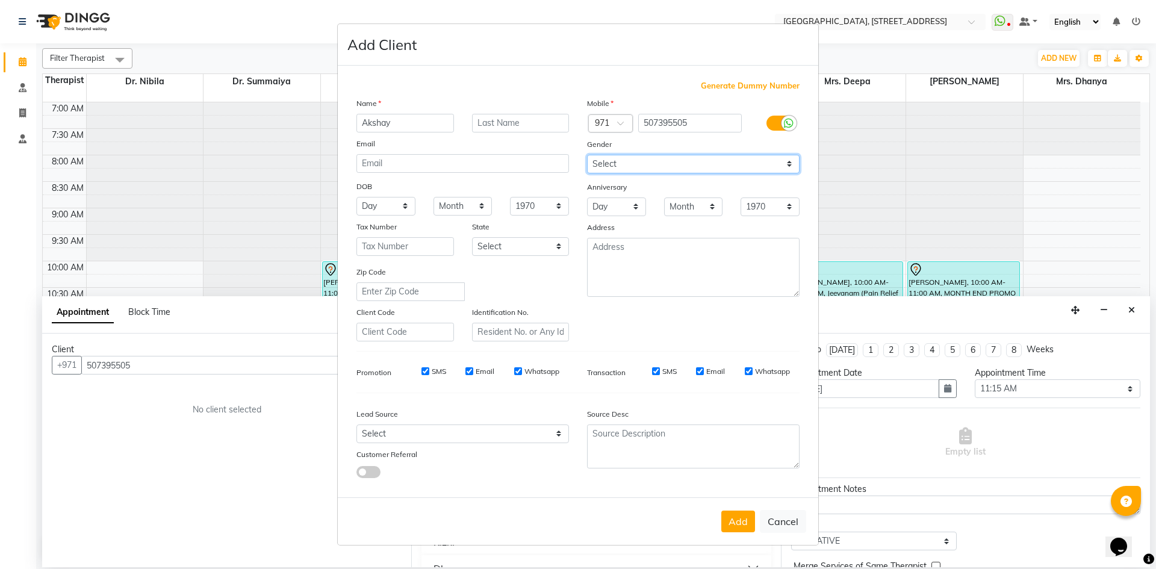
click at [587, 155] on select "Select [DEMOGRAPHIC_DATA] [DEMOGRAPHIC_DATA] Other Prefer Not To Say" at bounding box center [693, 164] width 213 height 19
click at [745, 526] on button "Add" at bounding box center [738, 522] width 34 height 22
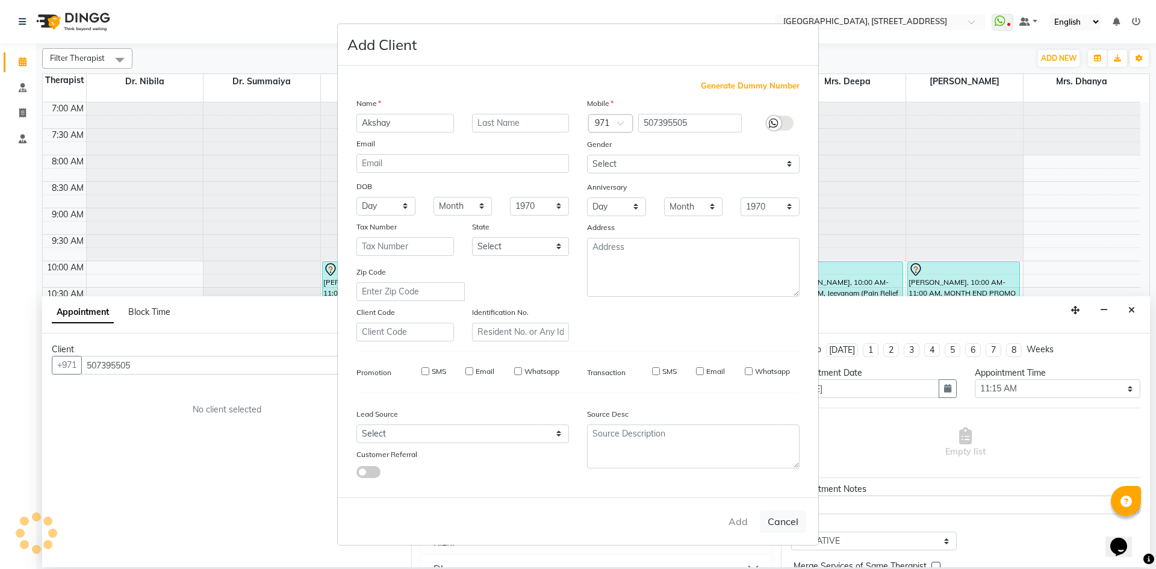
type input "50*****05"
select select
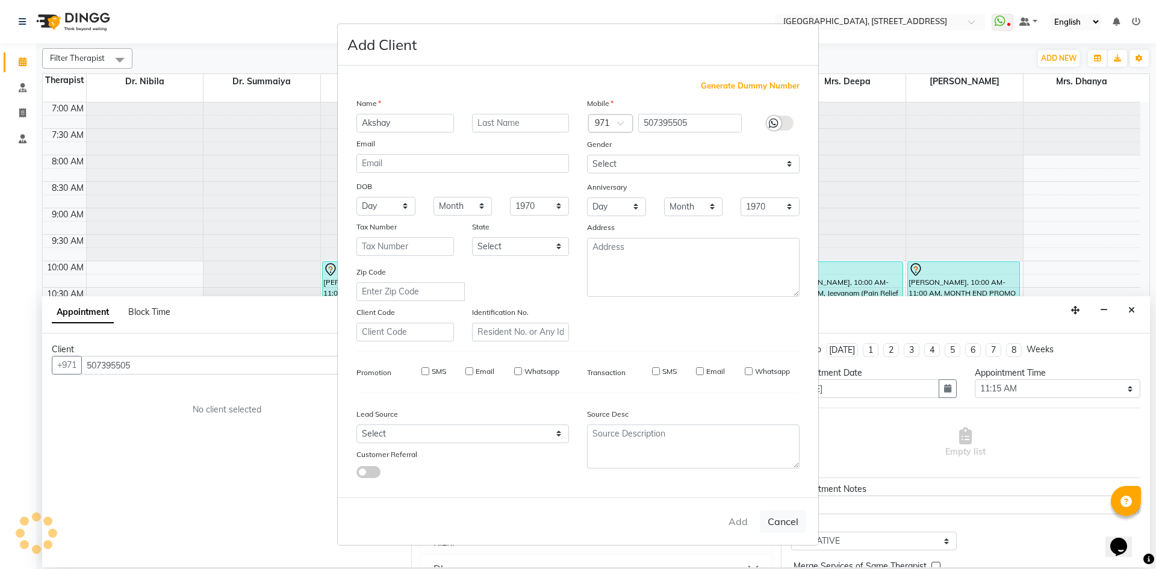
select select
checkbox input "false"
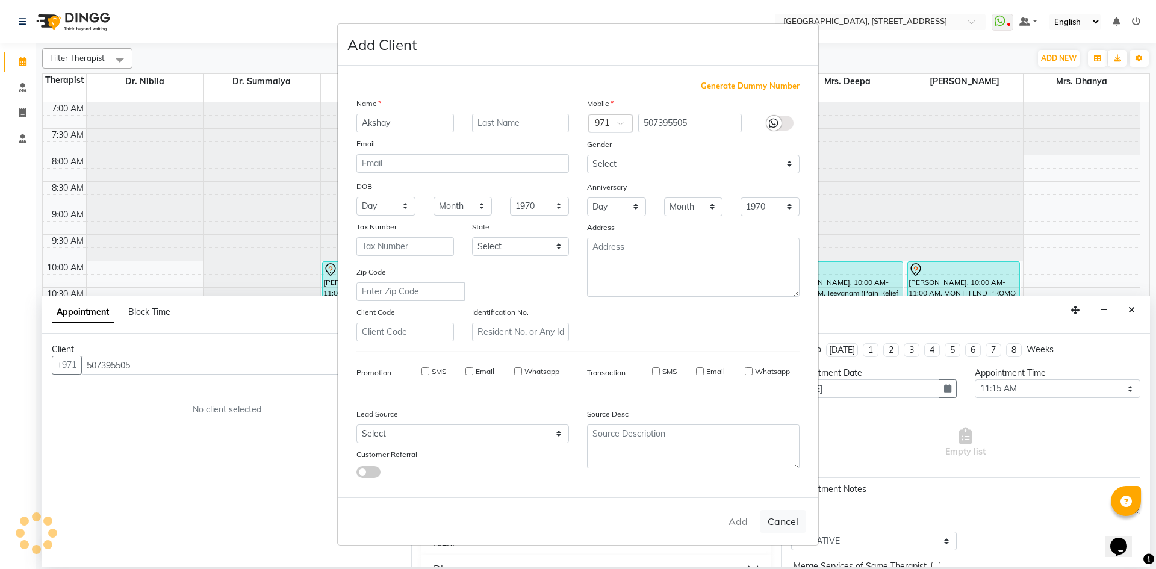
checkbox input "false"
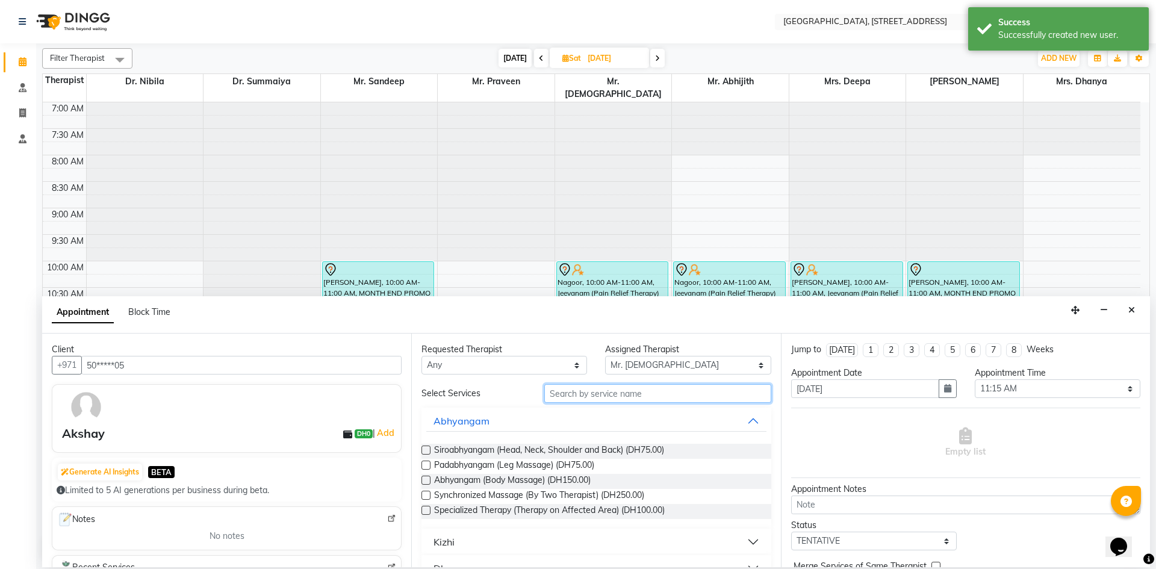
click at [582, 400] on input "text" at bounding box center [657, 393] width 227 height 19
type input "e"
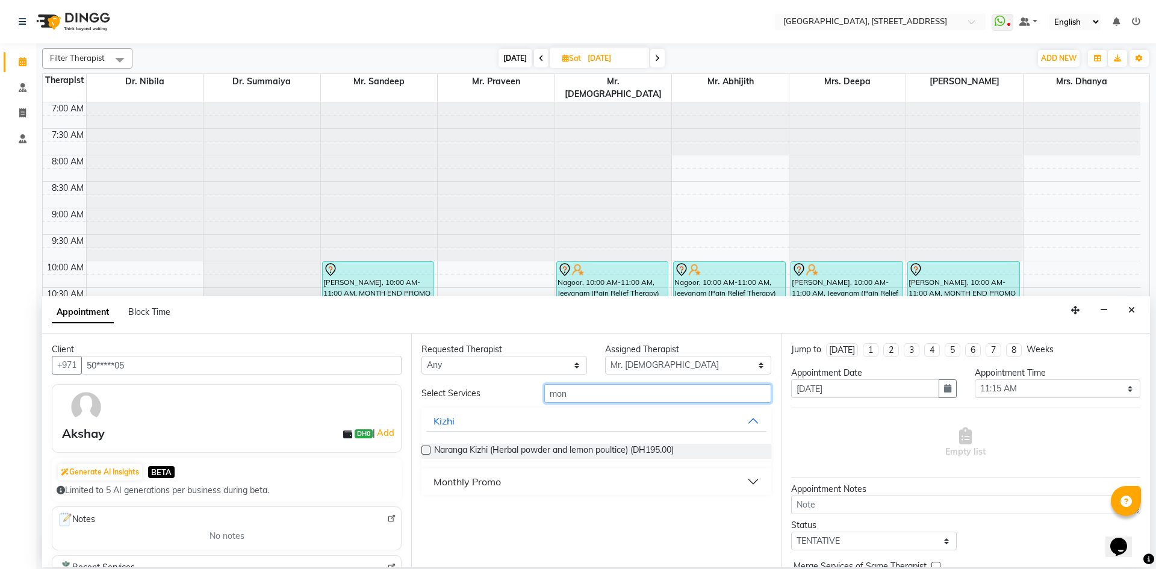
type input "mon"
click at [503, 484] on button "Monthly Promo" at bounding box center [596, 482] width 340 height 22
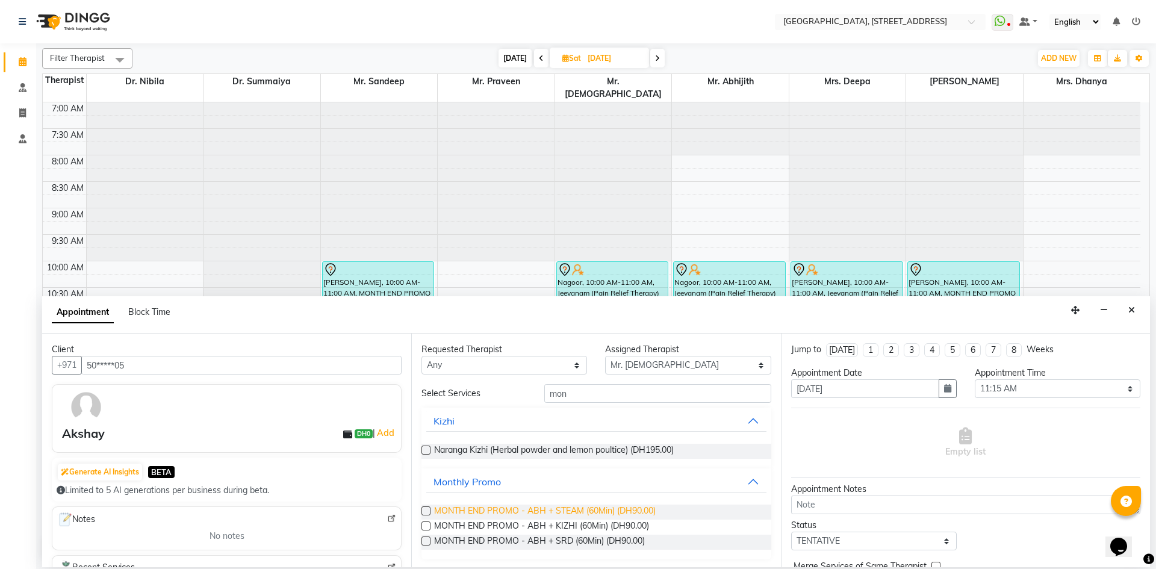
click at [494, 511] on span "MONTH END PROMO - ABH + STEAM (60Min) (DH90.00)" at bounding box center [545, 512] width 222 height 15
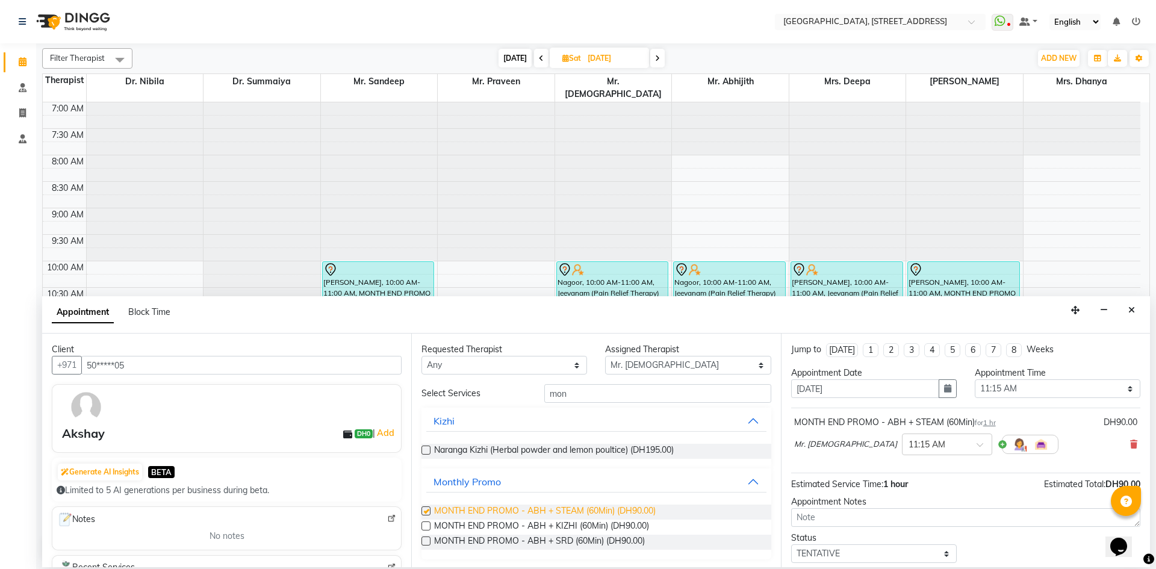
checkbox input "false"
click at [484, 526] on span "MONTH END PROMO - ABH + KIZHI (60Min) (DH90.00)" at bounding box center [541, 527] width 215 height 15
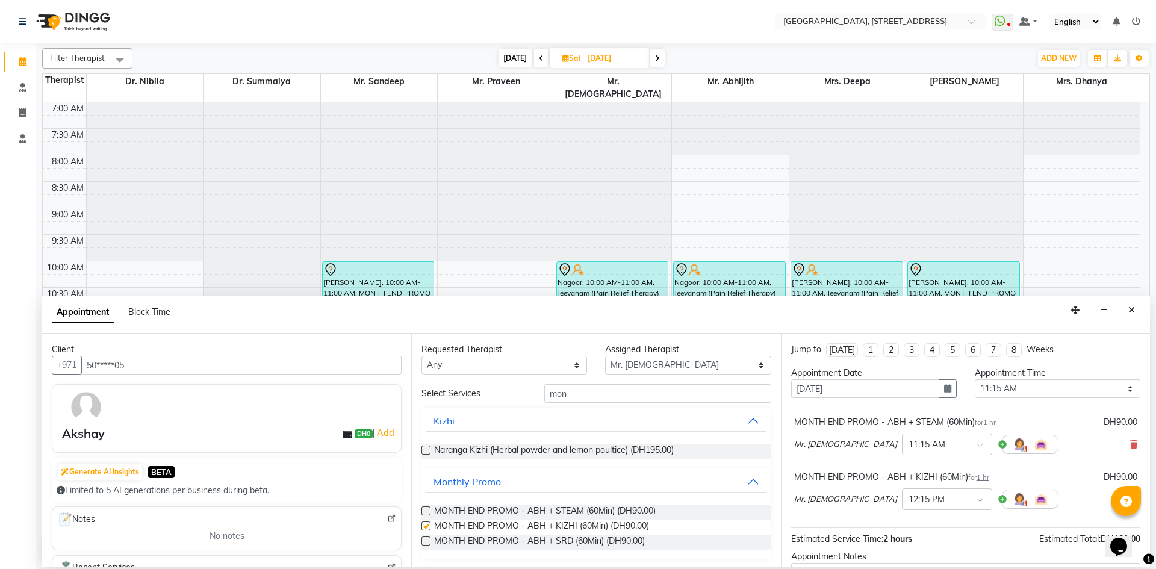
checkbox input "false"
click at [908, 502] on div at bounding box center [947, 498] width 89 height 13
click at [903, 517] on div "11:15 AM" at bounding box center [947, 528] width 89 height 22
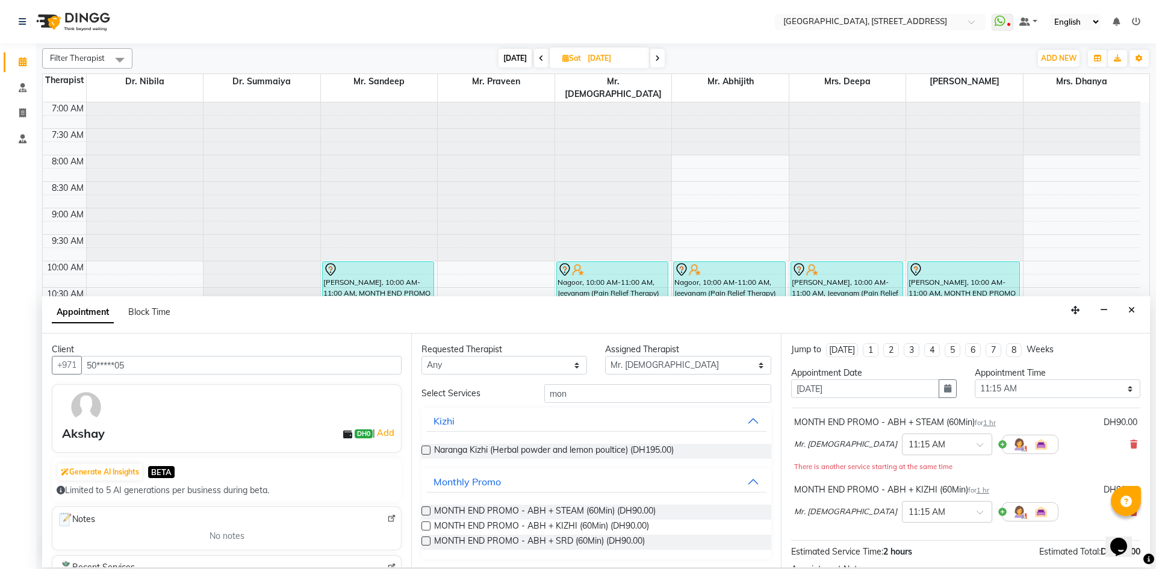
click at [988, 537] on div "MONTH END PROMO - ABH + STEAM (60Min) for 1 hr DH90.00 Mr. [DEMOGRAPHIC_DATA] ×…" at bounding box center [965, 474] width 349 height 133
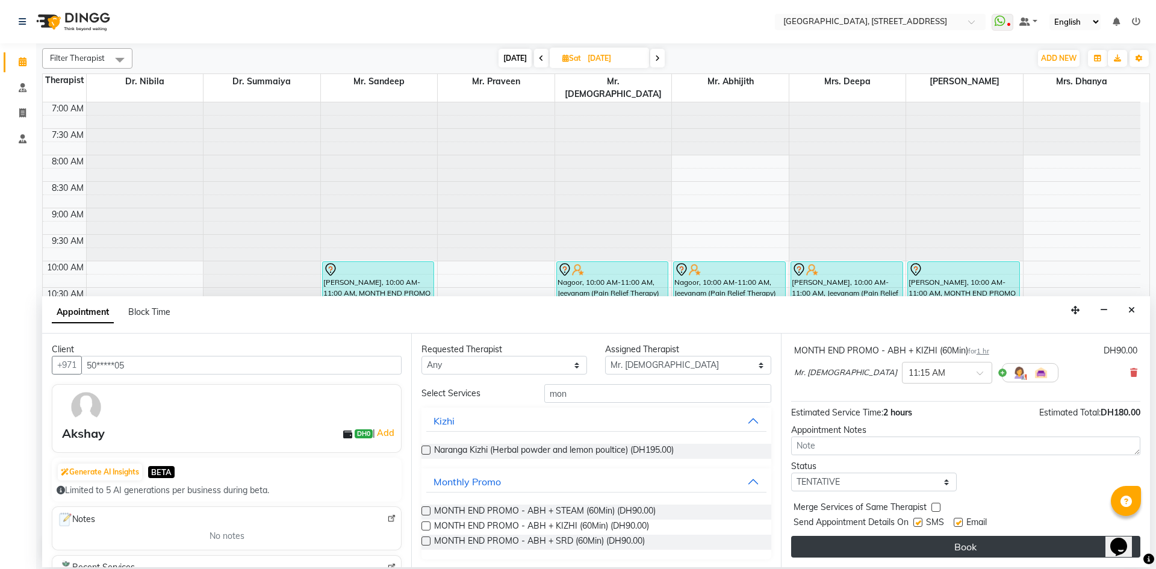
click at [944, 546] on button "Book" at bounding box center [965, 547] width 349 height 22
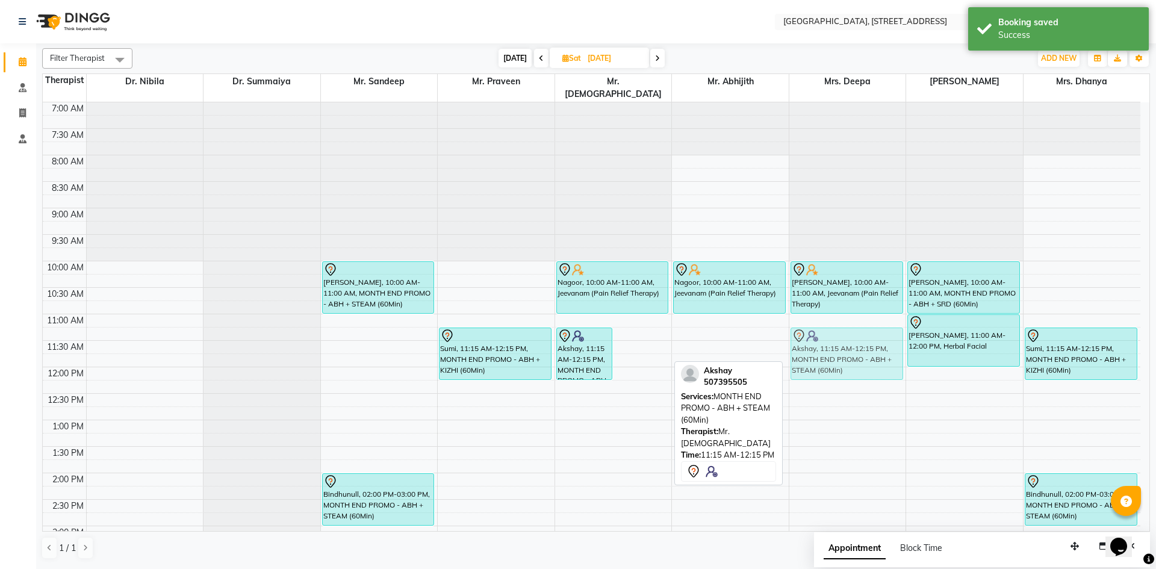
drag, startPoint x: 629, startPoint y: 333, endPoint x: 784, endPoint y: 329, distance: 155.4
click at [784, 329] on div "7:00 AM 7:30 AM 8:00 AM 8:30 AM 9:00 AM 9:30 AM 10:00 AM 10:30 AM 11:00 AM 11:3…" at bounding box center [592, 525] width 1098 height 847
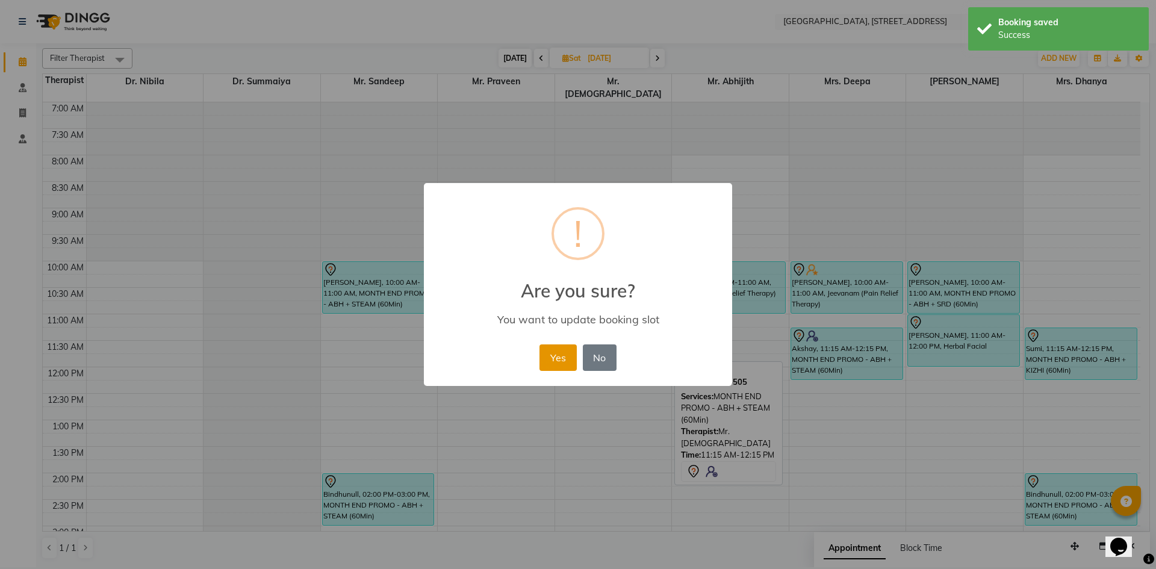
click at [555, 364] on button "Yes" at bounding box center [558, 357] width 37 height 26
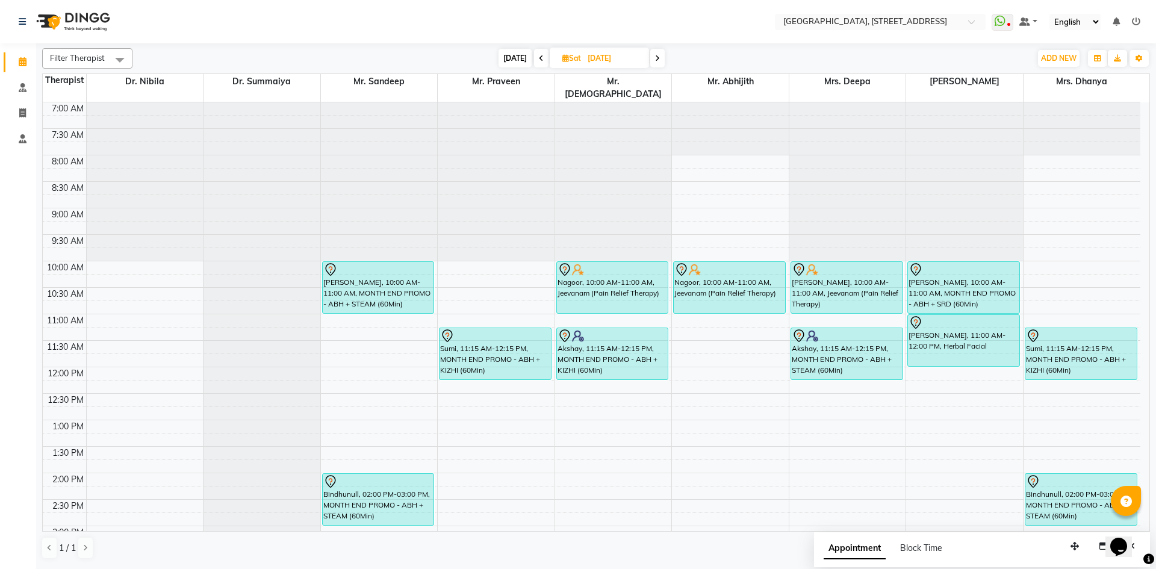
click at [523, 55] on span "[DATE]" at bounding box center [515, 58] width 33 height 19
type input "[DATE]"
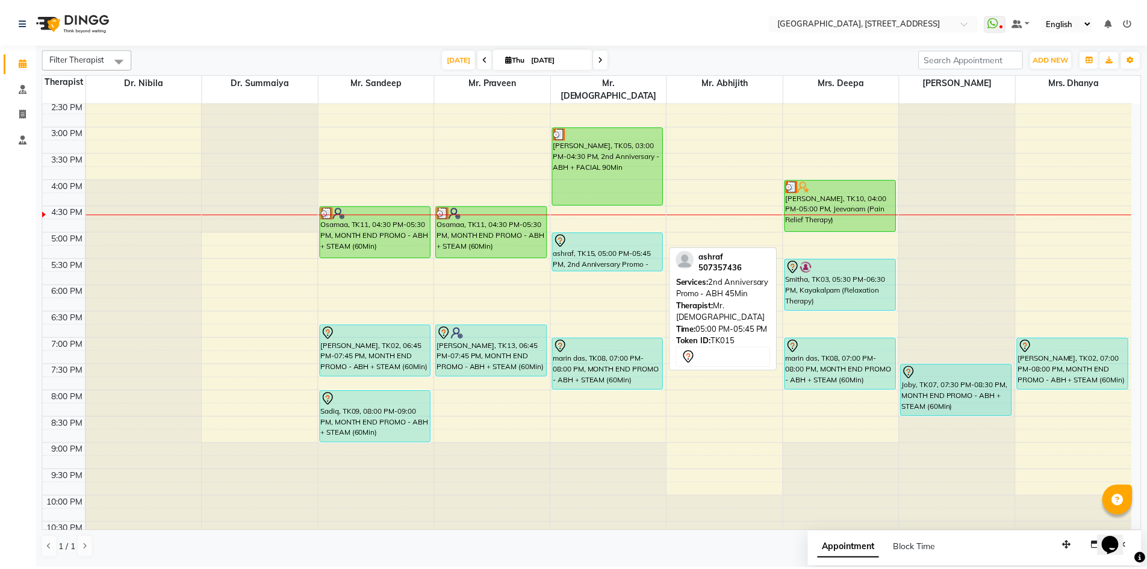
scroll to position [406, 0]
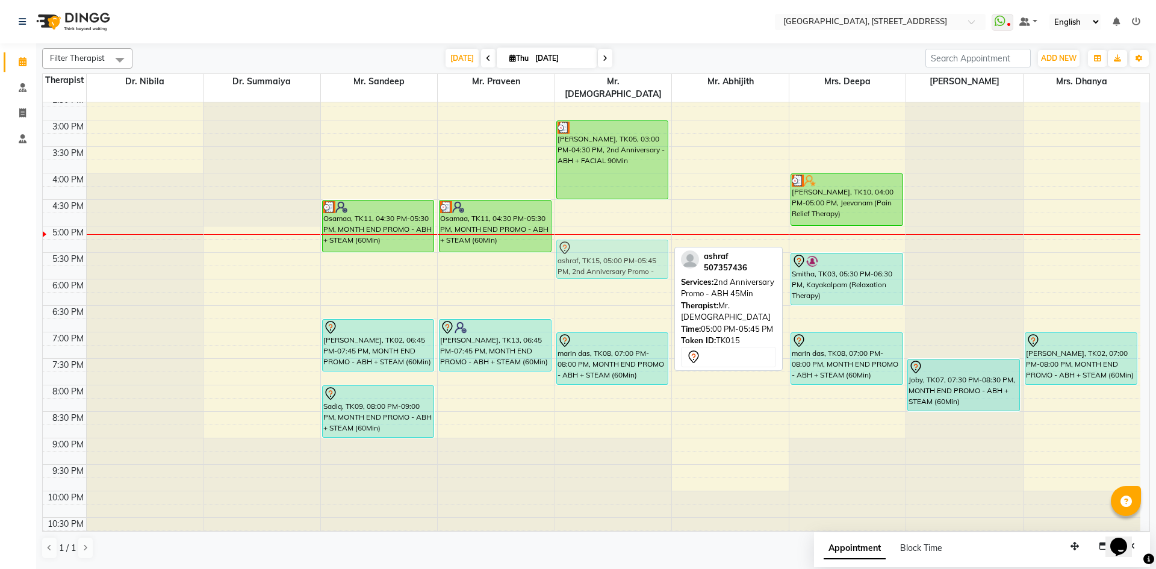
drag, startPoint x: 606, startPoint y: 223, endPoint x: 606, endPoint y: 230, distance: 6.6
click at [606, 230] on div "[PERSON_NAME], TK05, 03:00 PM-04:30 PM, 2nd Anniversary - ABH + FACIAL 90Min as…" at bounding box center [613, 120] width 117 height 847
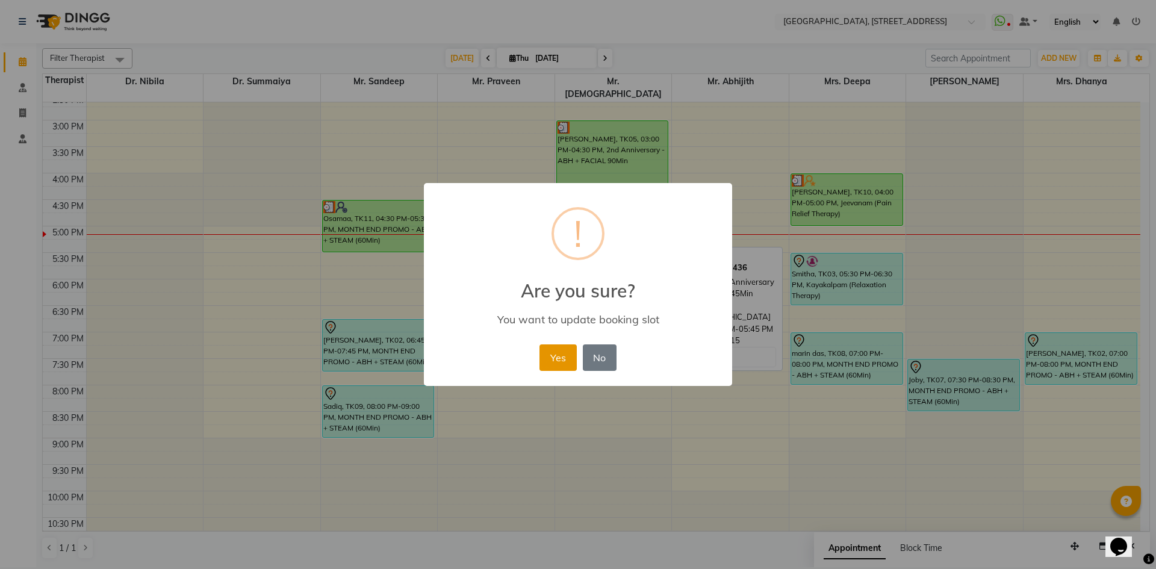
click at [562, 353] on button "Yes" at bounding box center [558, 357] width 37 height 26
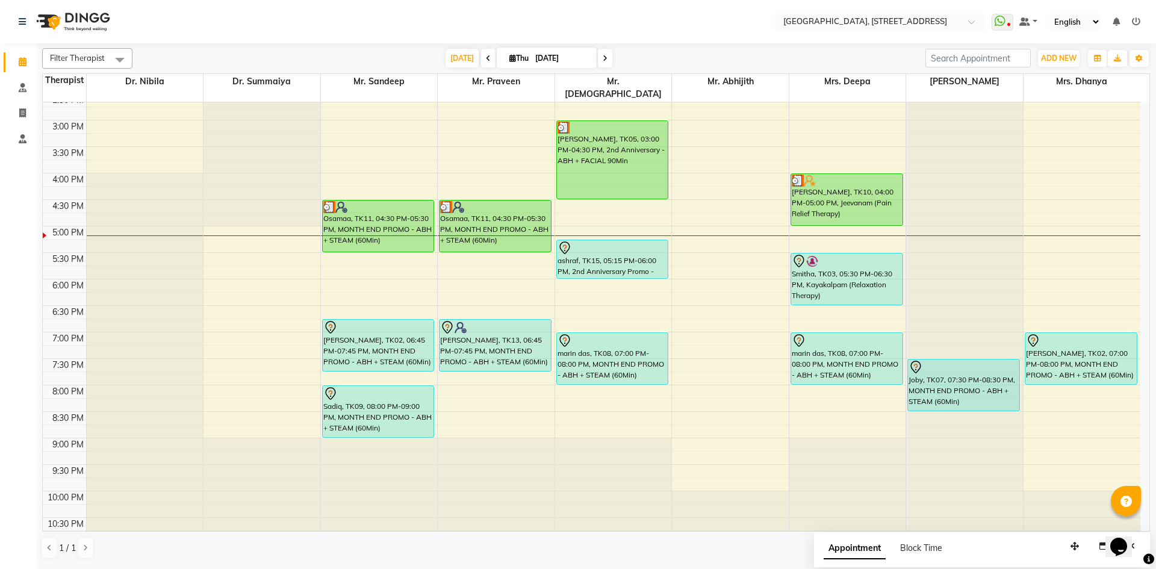
click at [751, 349] on div "7:00 AM 7:30 AM 8:00 AM 8:30 AM 9:00 AM 9:30 AM 10:00 AM 10:30 AM 11:00 AM 11:3…" at bounding box center [592, 120] width 1098 height 847
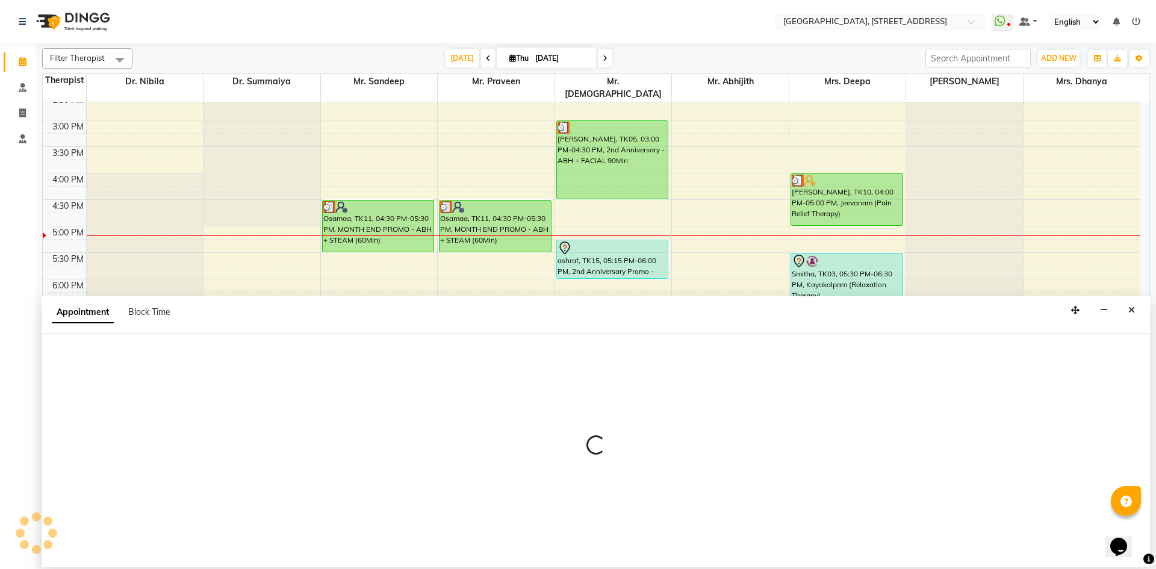
select select "65324"
select select "1170"
select select "tentative"
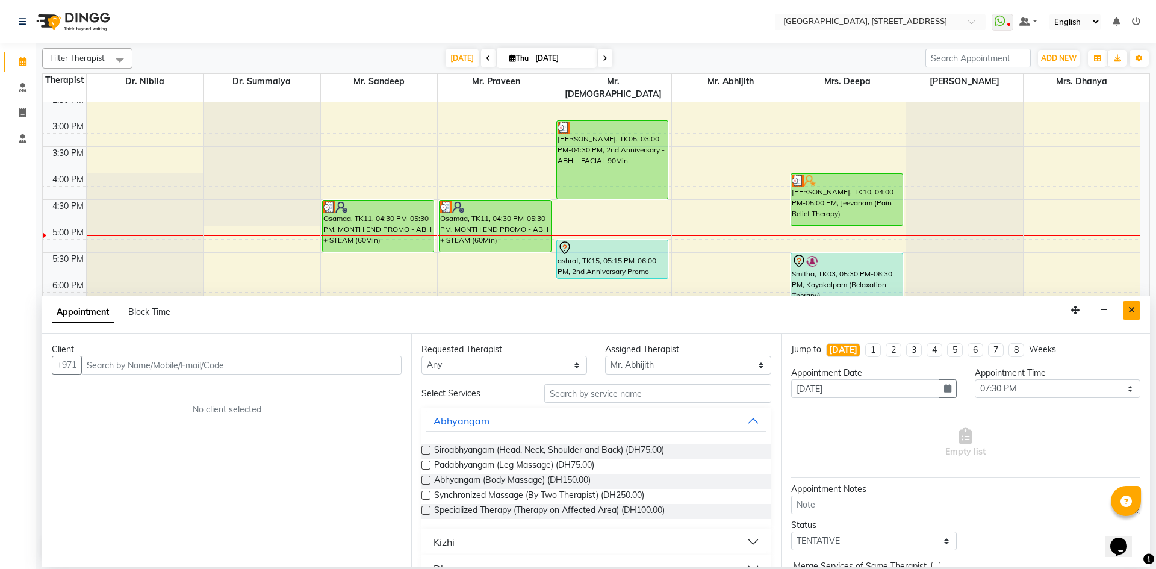
click at [1131, 309] on icon "Close" at bounding box center [1131, 310] width 7 height 8
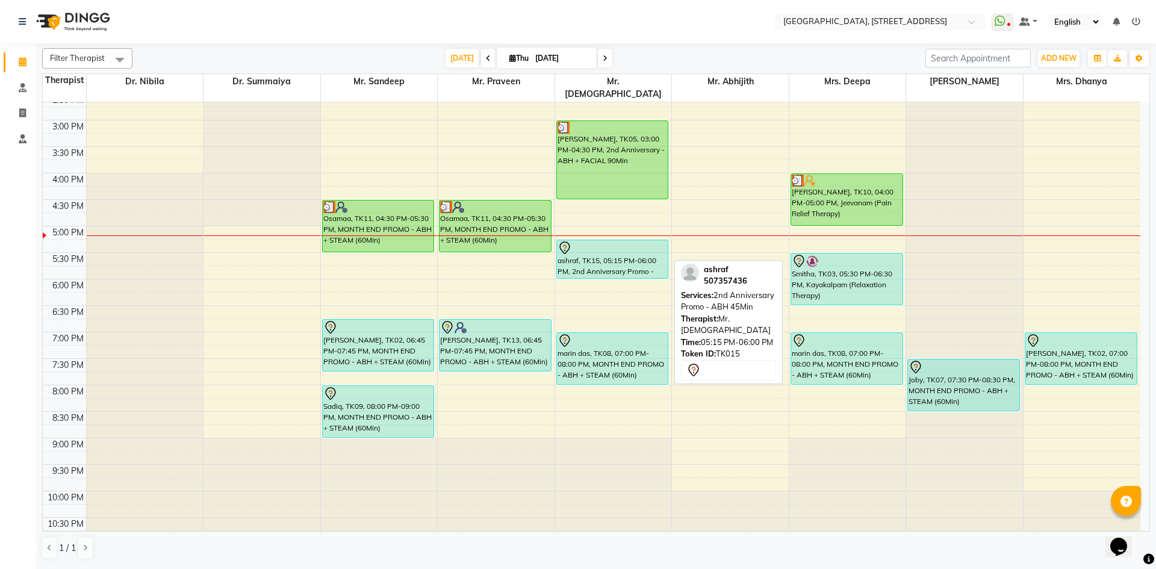
click at [619, 245] on div "ashraf, TK15, 05:15 PM-06:00 PM, 2nd Anniversary Promo - ABH 45Min" at bounding box center [612, 259] width 111 height 38
click at [636, 243] on div "ashraf, TK15, 05:15 PM-06:00 PM, 2nd Anniversary Promo - ABH 45Min" at bounding box center [612, 259] width 111 height 38
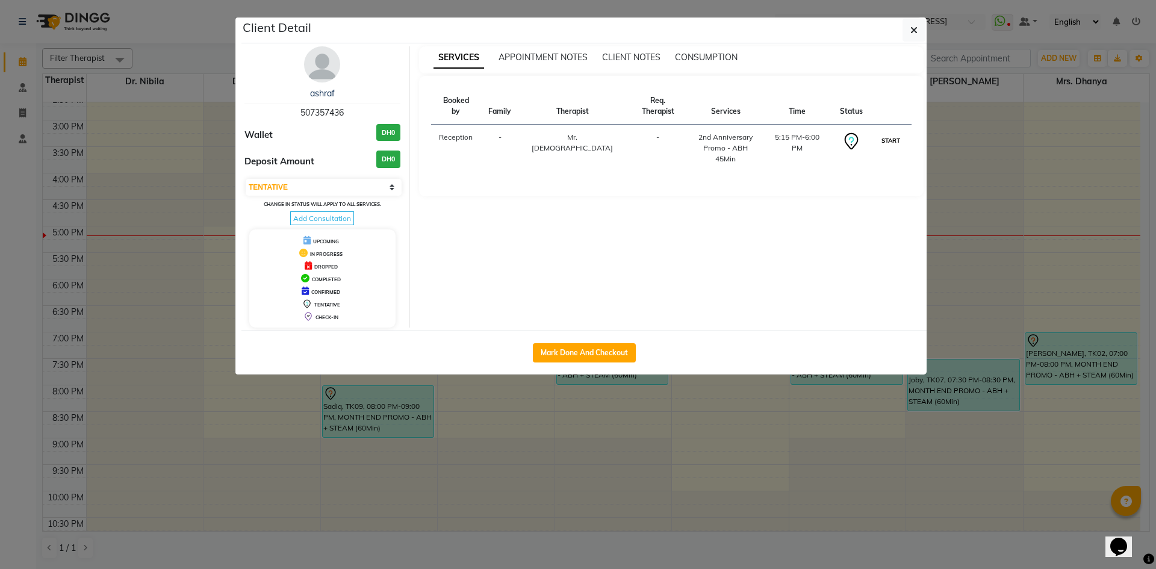
click at [892, 133] on button "START" at bounding box center [891, 140] width 25 height 15
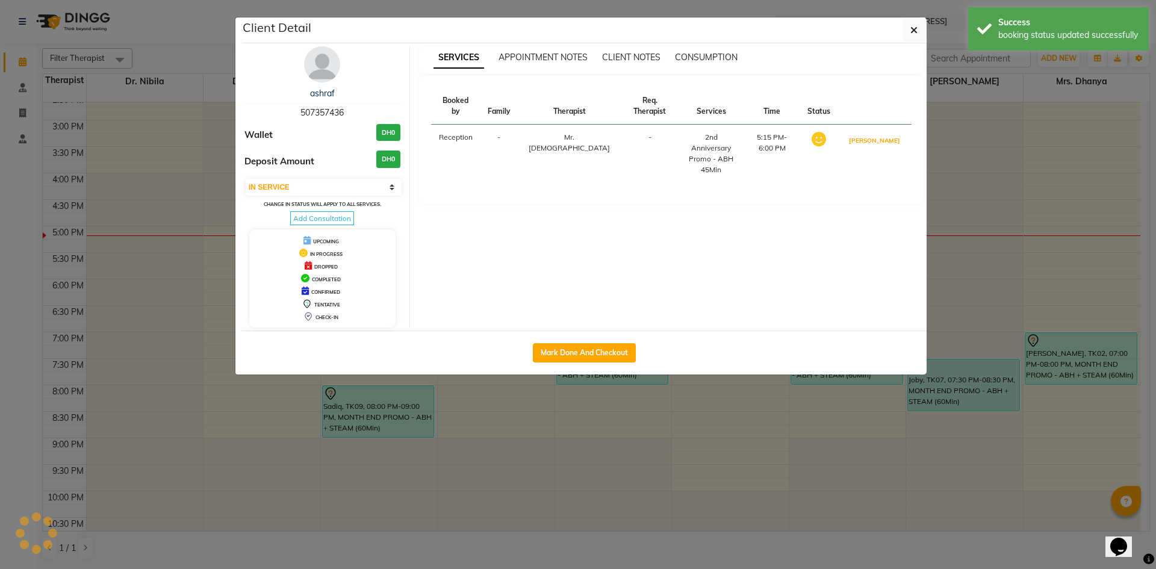
click at [892, 133] on button "[PERSON_NAME]" at bounding box center [874, 140] width 57 height 15
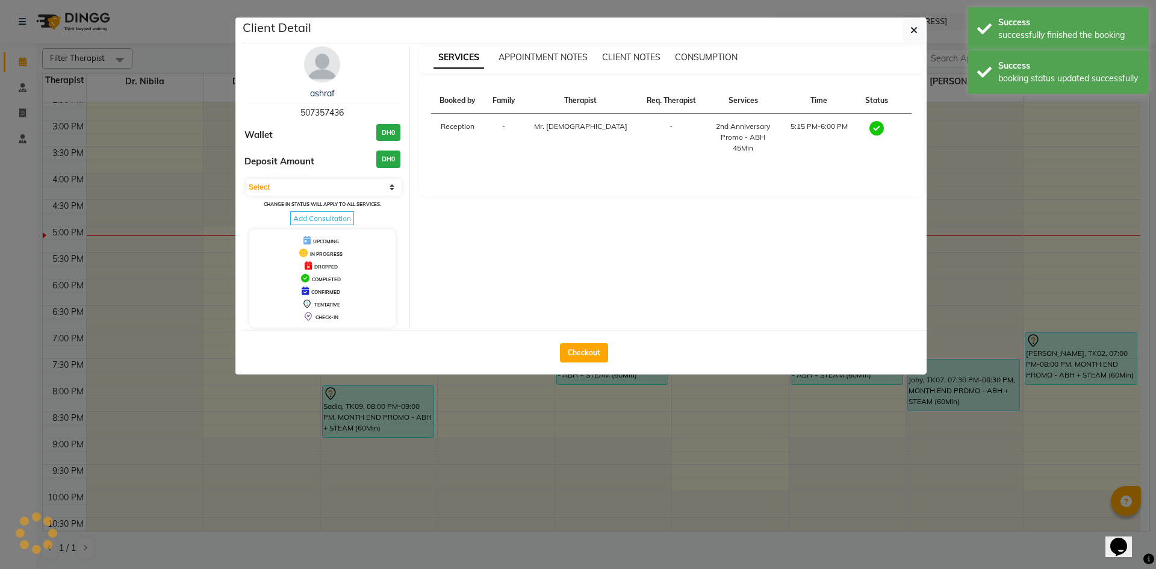
select select "3"
click at [914, 34] on icon "button" at bounding box center [913, 30] width 7 height 10
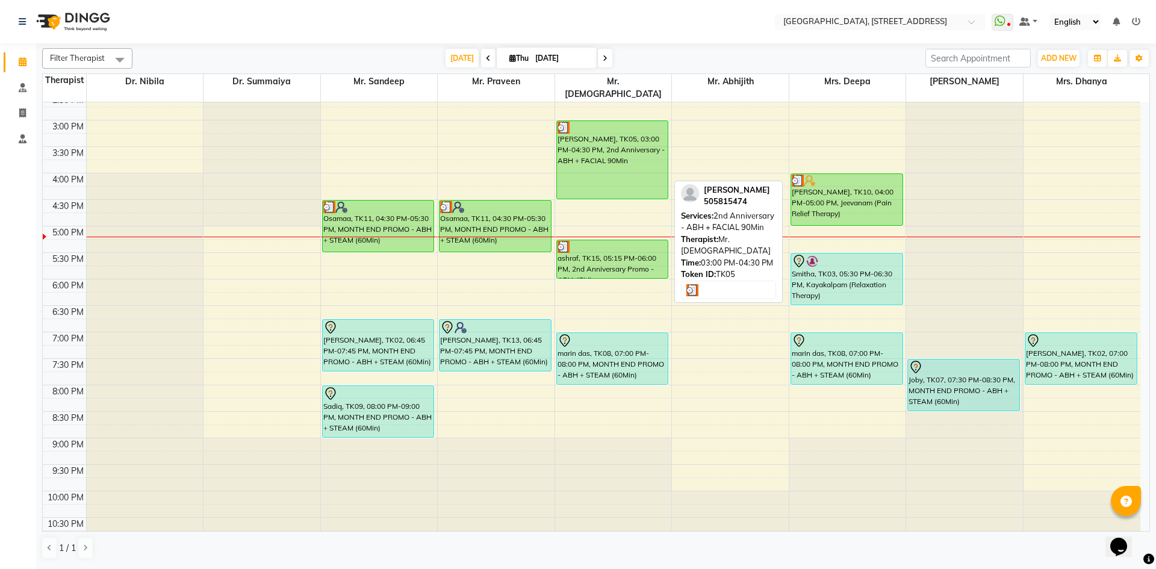
click at [599, 161] on div "[PERSON_NAME], TK05, 03:00 PM-04:30 PM, 2nd Anniversary - ABH + FACIAL 90Min" at bounding box center [612, 160] width 111 height 78
select select "3"
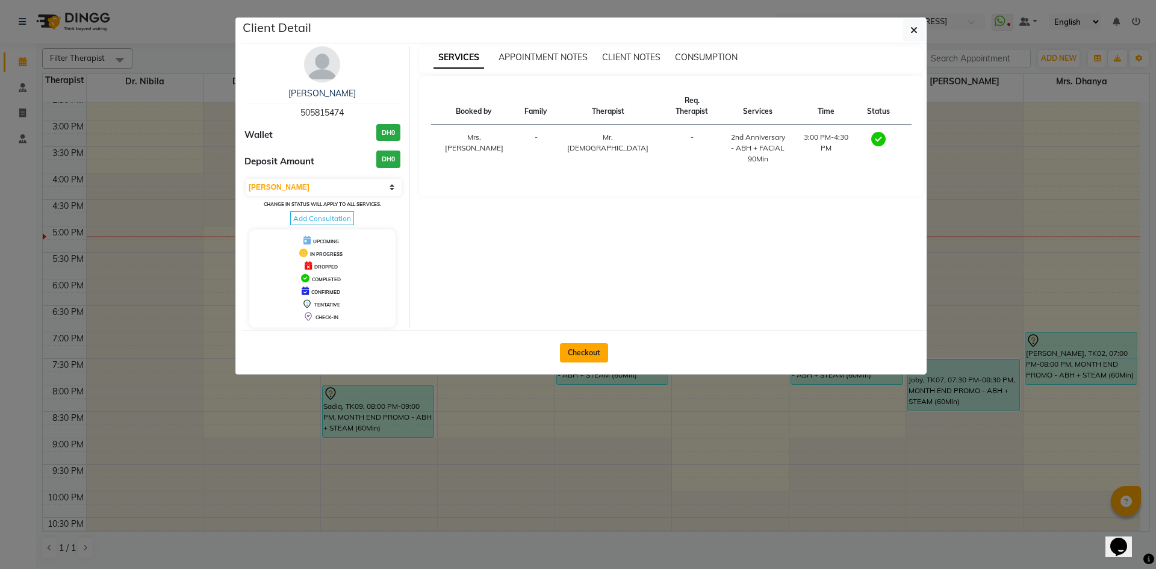
click at [579, 355] on button "Checkout" at bounding box center [584, 352] width 48 height 19
select select "4538"
select select "service"
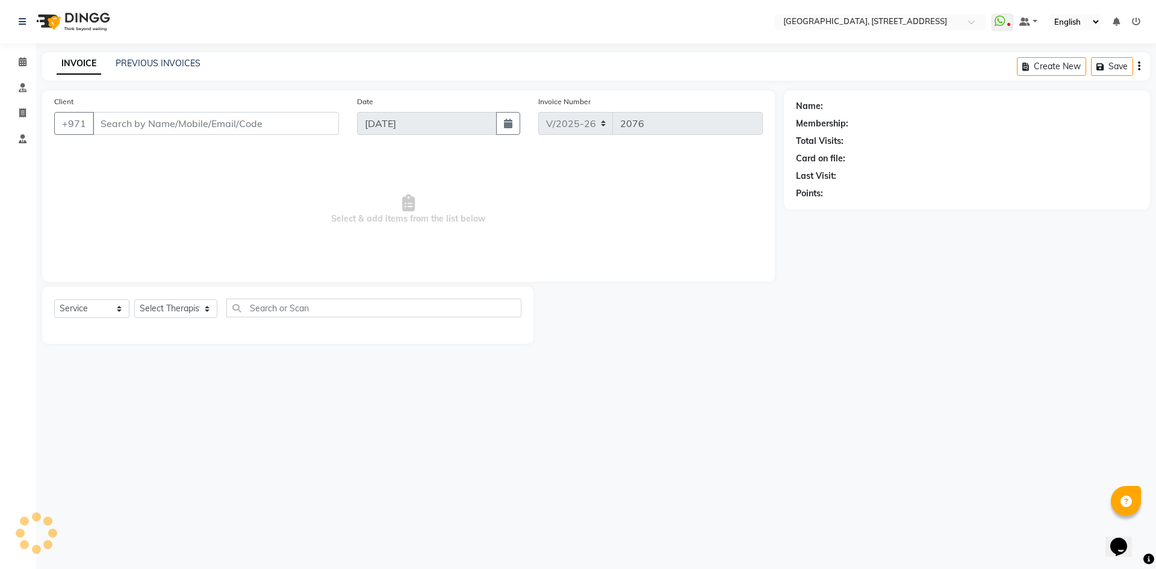
type input "50*****74"
select select "33011"
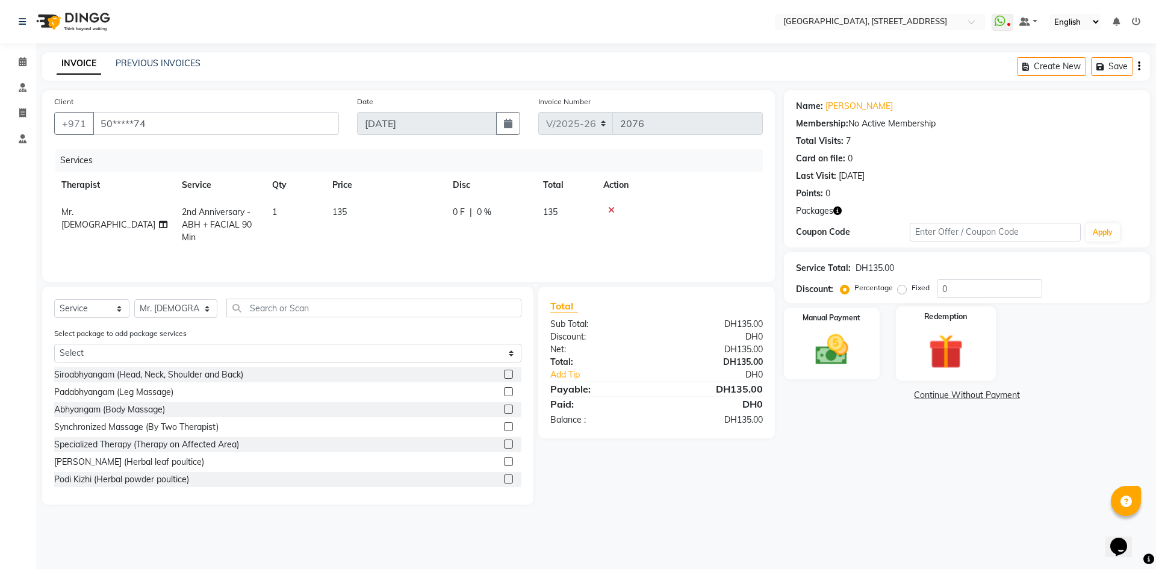
click at [943, 353] on img at bounding box center [946, 351] width 56 height 43
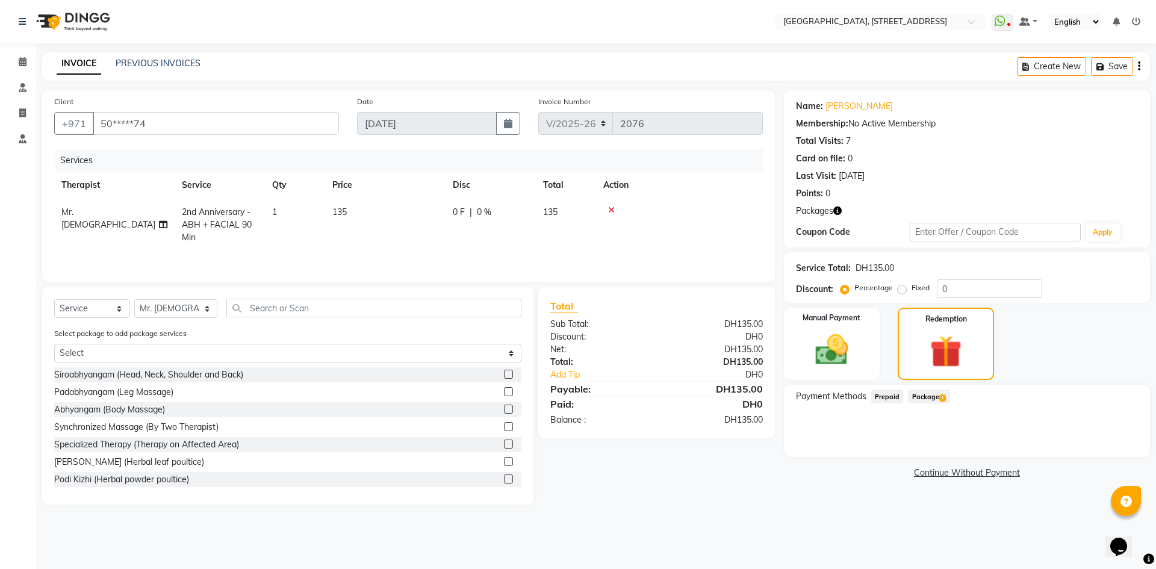
click at [923, 399] on span "Package 1" at bounding box center [929, 397] width 42 height 14
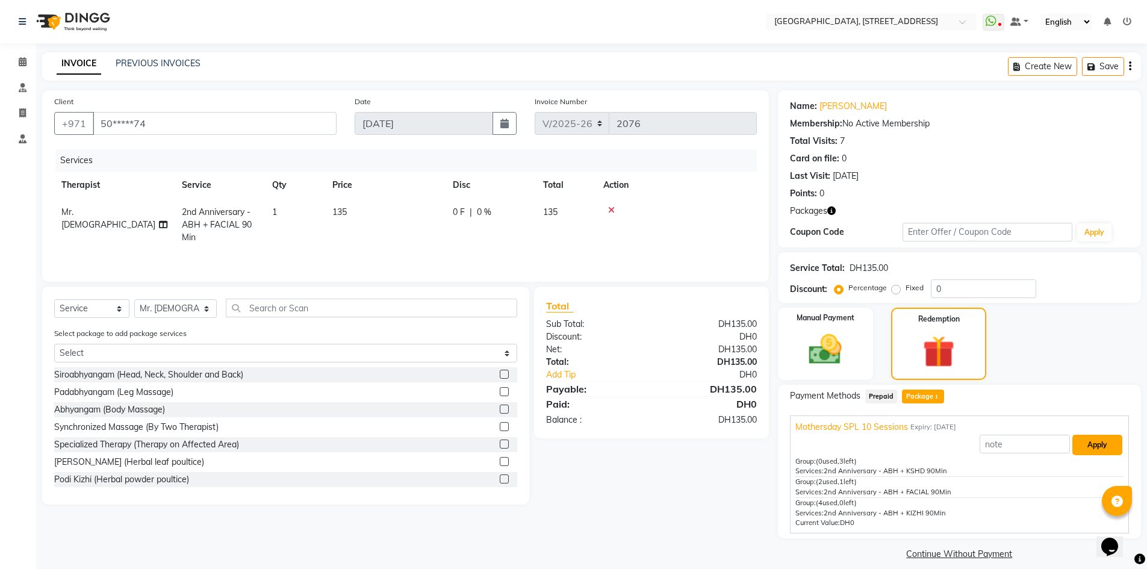
click at [1097, 444] on button "Apply" at bounding box center [1097, 445] width 50 height 20
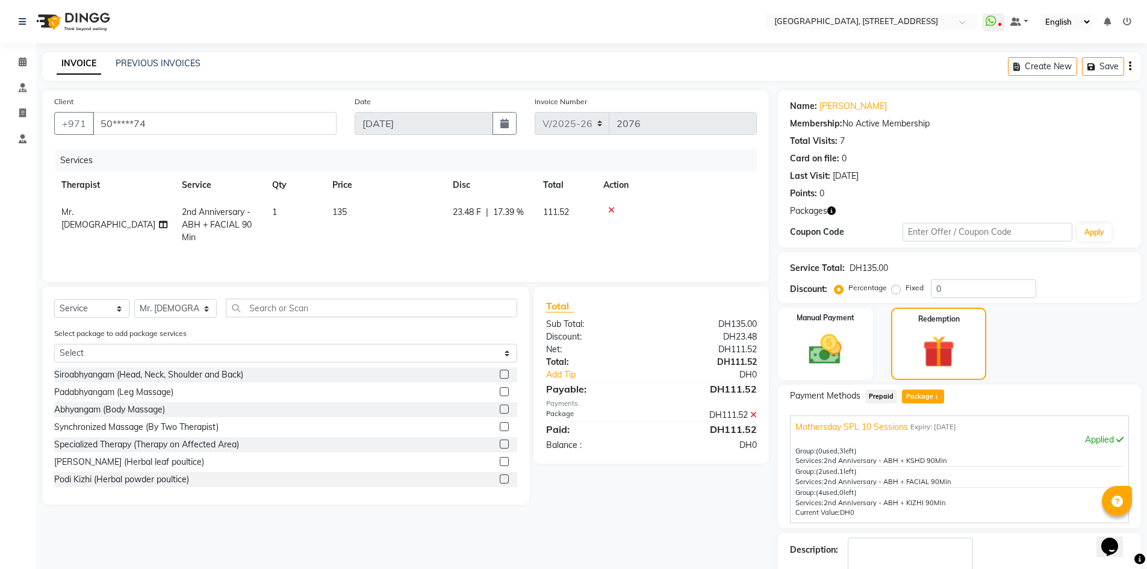
scroll to position [70, 0]
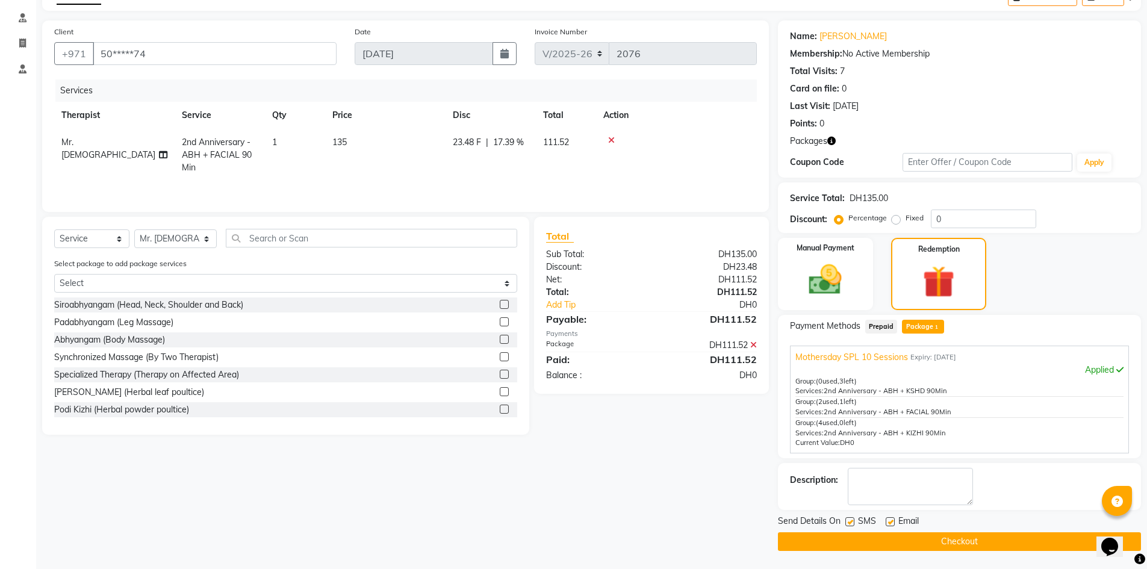
click at [960, 541] on button "Checkout" at bounding box center [959, 541] width 363 height 19
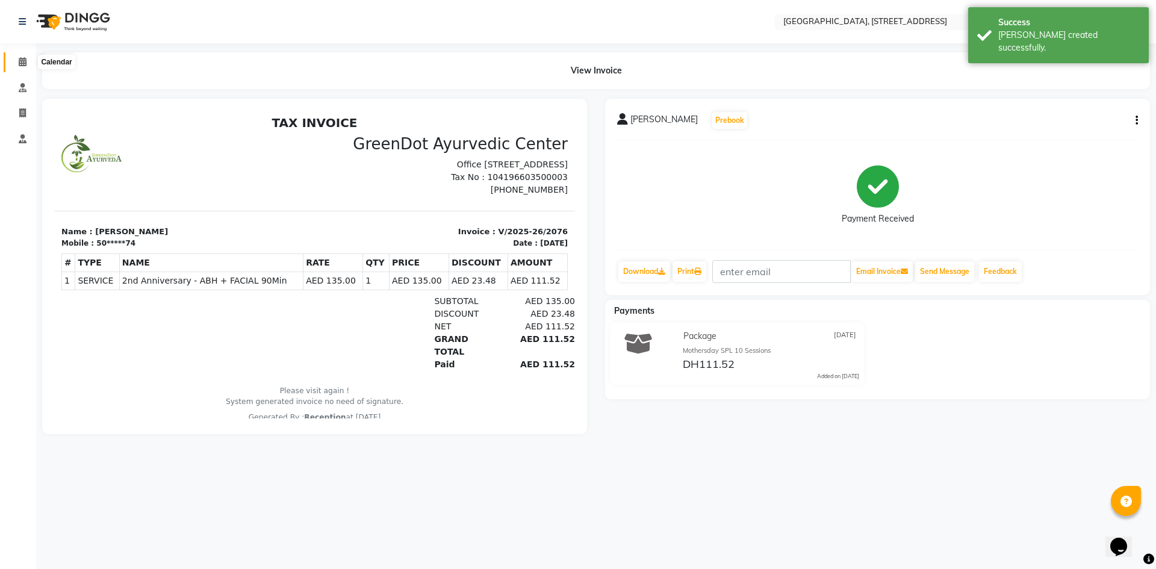
click at [22, 63] on icon at bounding box center [23, 61] width 8 height 9
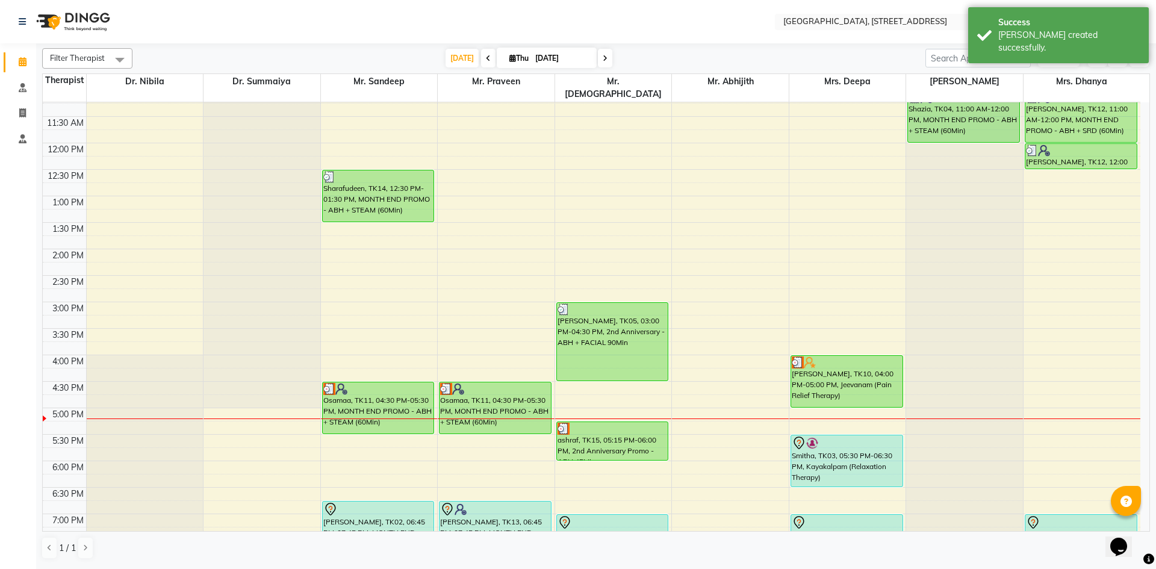
scroll to position [406, 0]
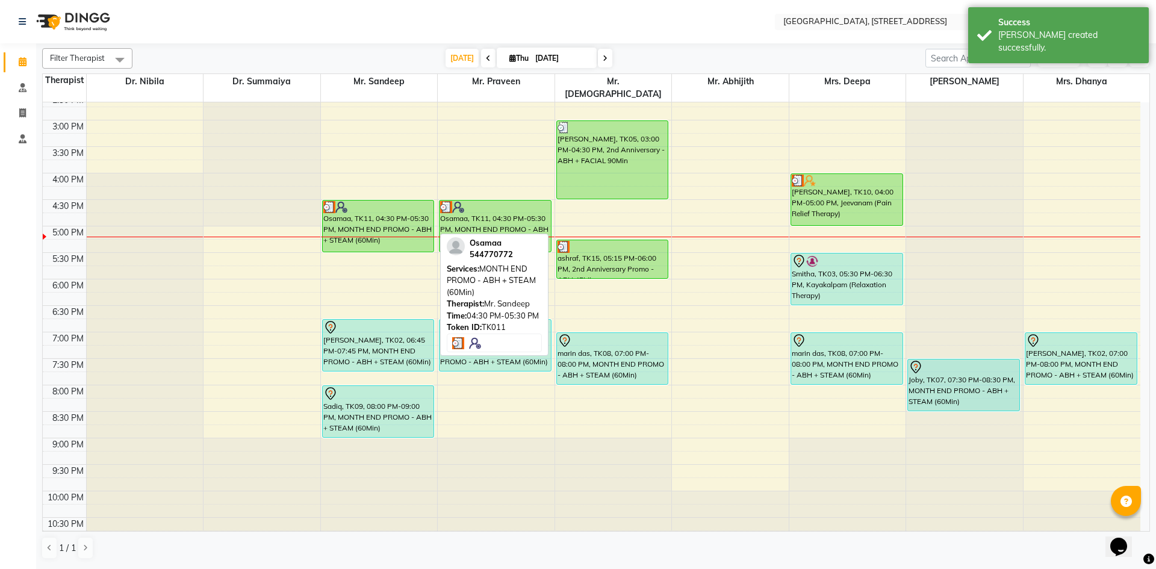
click at [400, 201] on div "Osamaa, TK11, 04:30 PM-05:30 PM, MONTH END PROMO - ABH + STEAM (60Min)" at bounding box center [378, 226] width 111 height 51
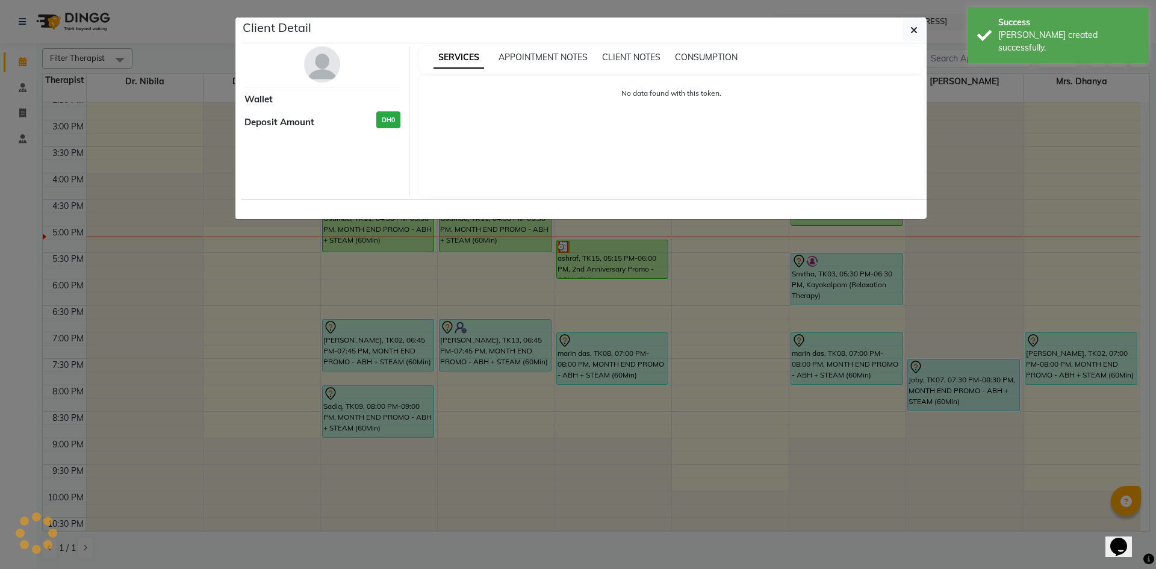
select select "3"
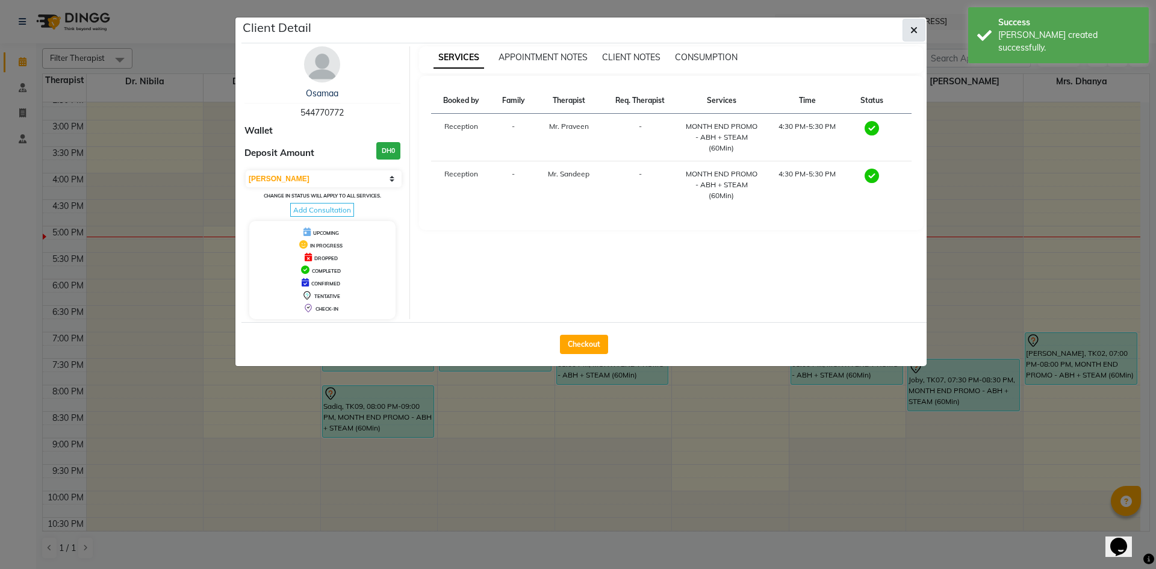
click at [916, 38] on button "button" at bounding box center [914, 30] width 23 height 23
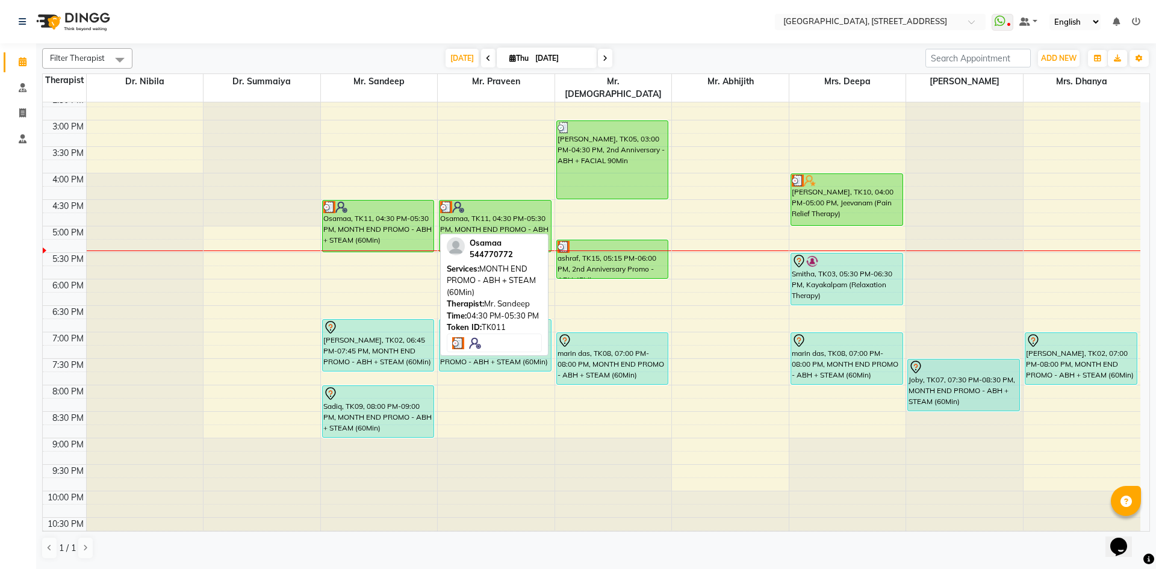
click at [407, 201] on div at bounding box center [378, 207] width 110 height 12
select select "3"
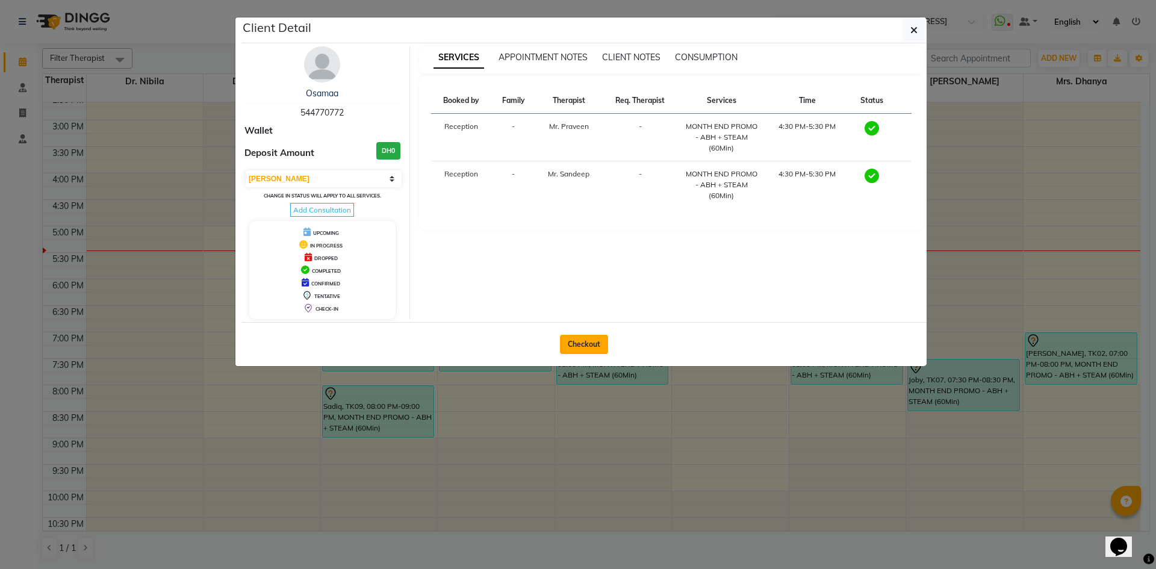
click at [573, 338] on button "Checkout" at bounding box center [584, 344] width 48 height 19
select select "service"
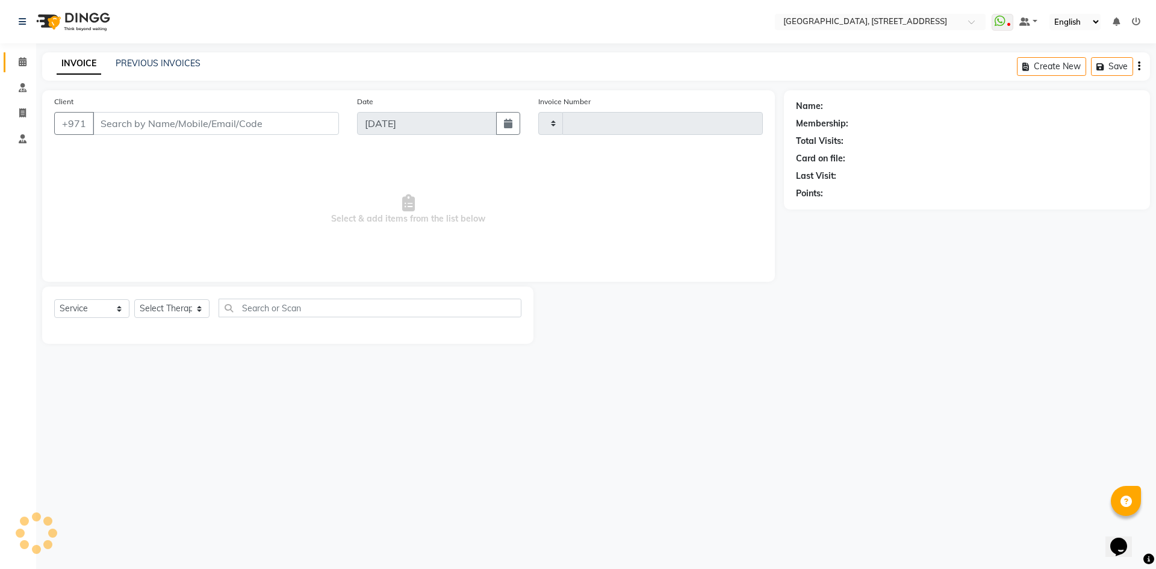
type input "2077"
select select "4538"
type input "54*****72"
select select "27241"
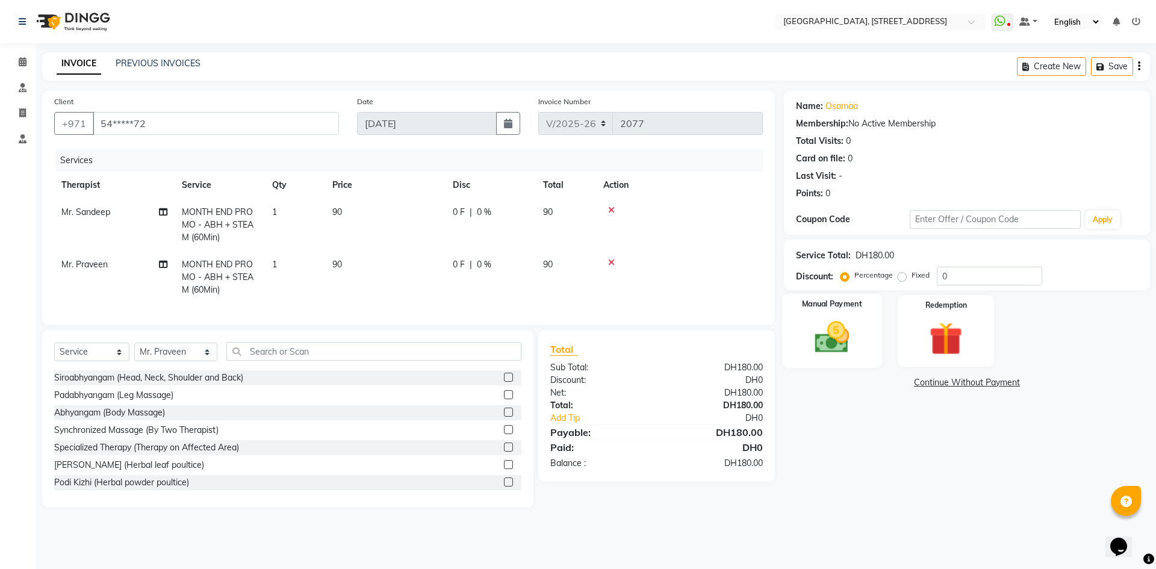
click at [833, 337] on img at bounding box center [832, 337] width 56 height 40
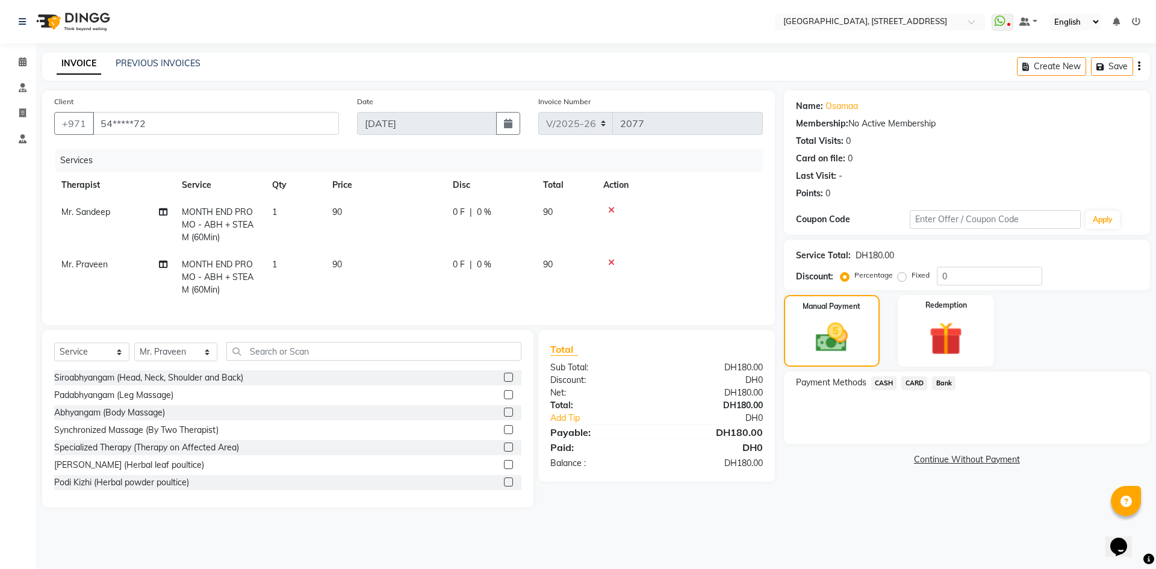
click at [879, 383] on span "CASH" at bounding box center [884, 383] width 26 height 14
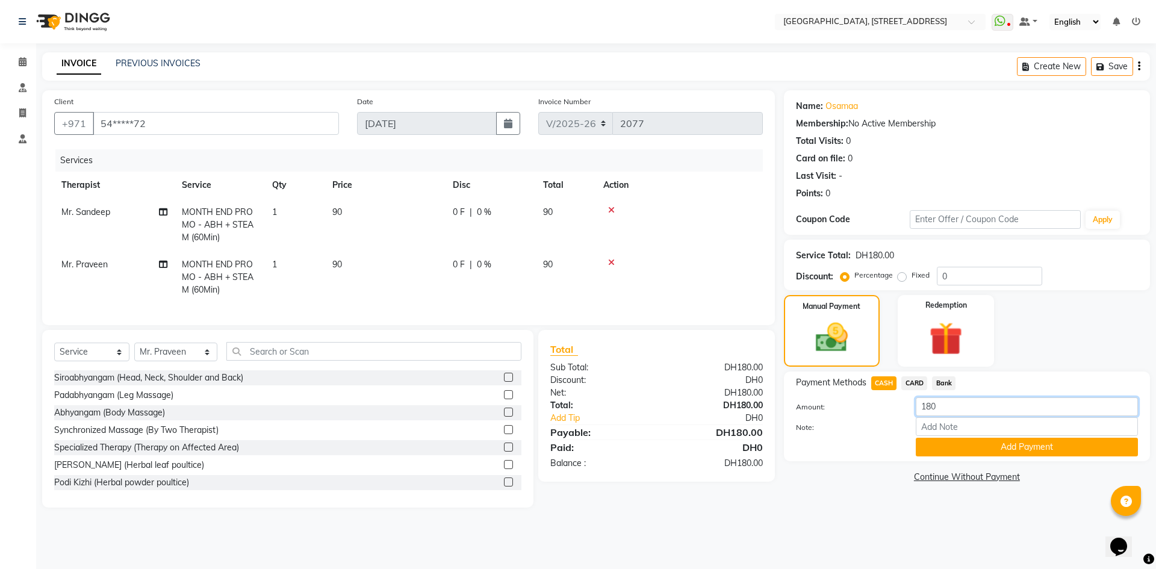
click at [946, 405] on input "180" at bounding box center [1027, 406] width 222 height 19
type input "1"
click at [910, 385] on span "CARD" at bounding box center [914, 383] width 26 height 14
click at [942, 409] on input "180" at bounding box center [1027, 406] width 222 height 19
type input "1"
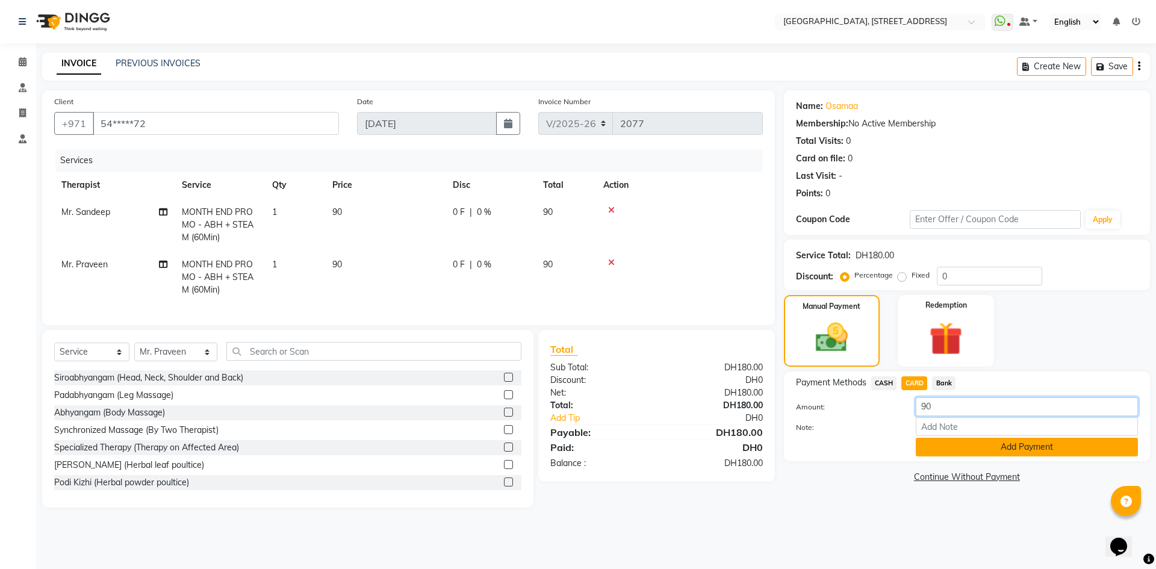
type input "90"
click at [986, 447] on button "Add Payment" at bounding box center [1027, 447] width 222 height 19
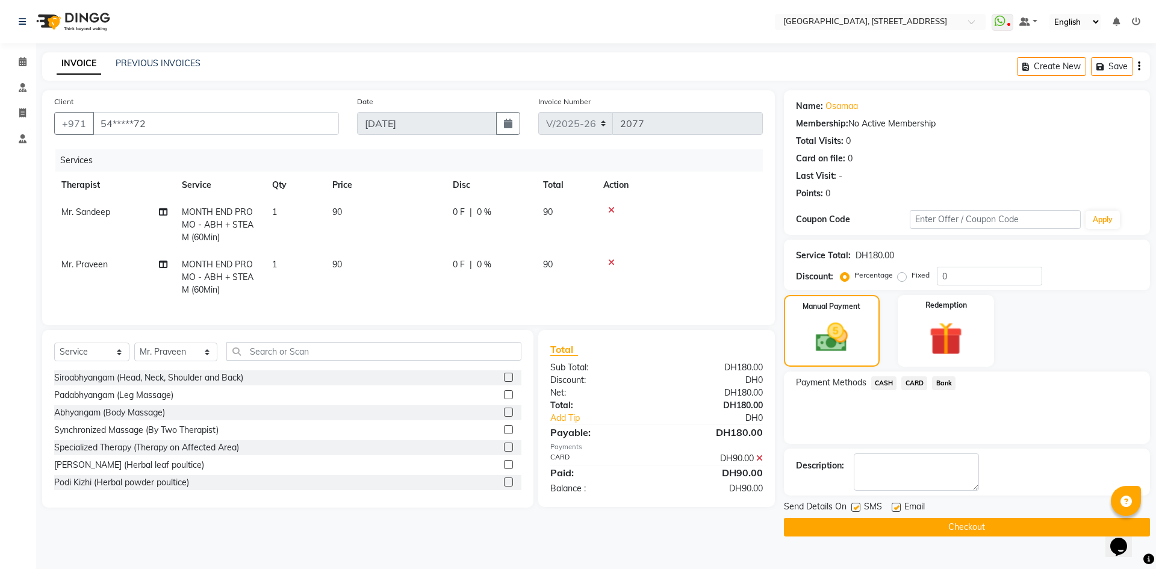
click at [884, 382] on span "CASH" at bounding box center [884, 383] width 26 height 14
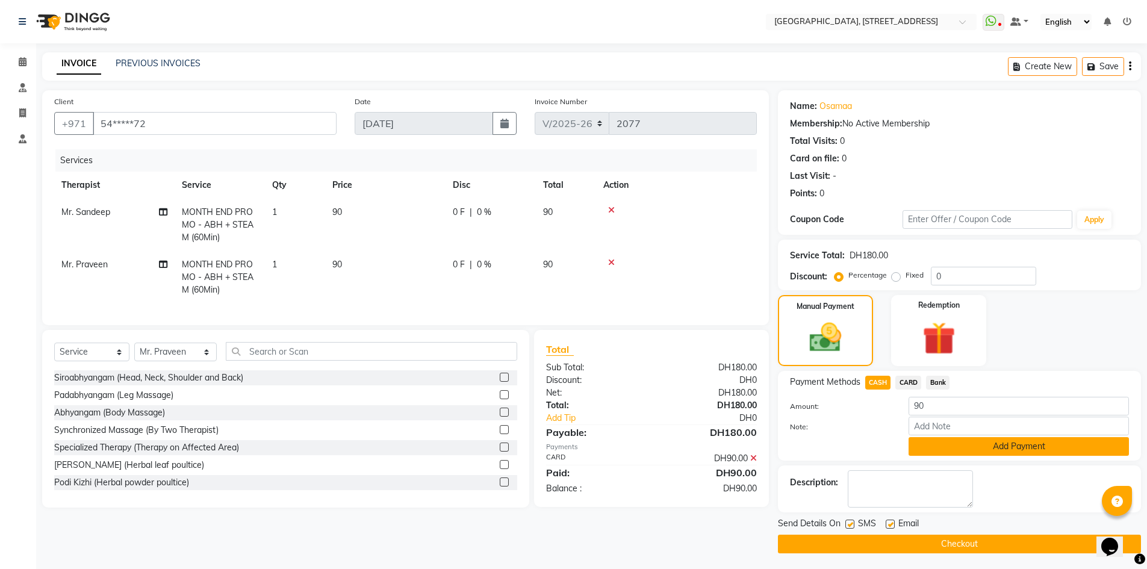
click at [969, 446] on button "Add Payment" at bounding box center [1019, 446] width 220 height 19
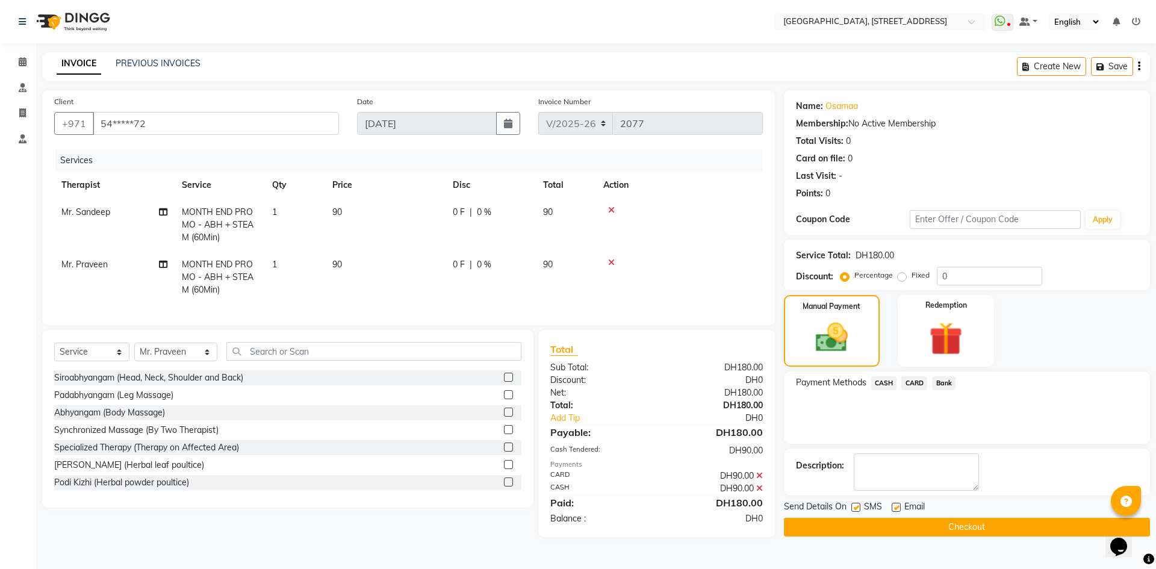
click at [947, 526] on button "Checkout" at bounding box center [967, 527] width 366 height 19
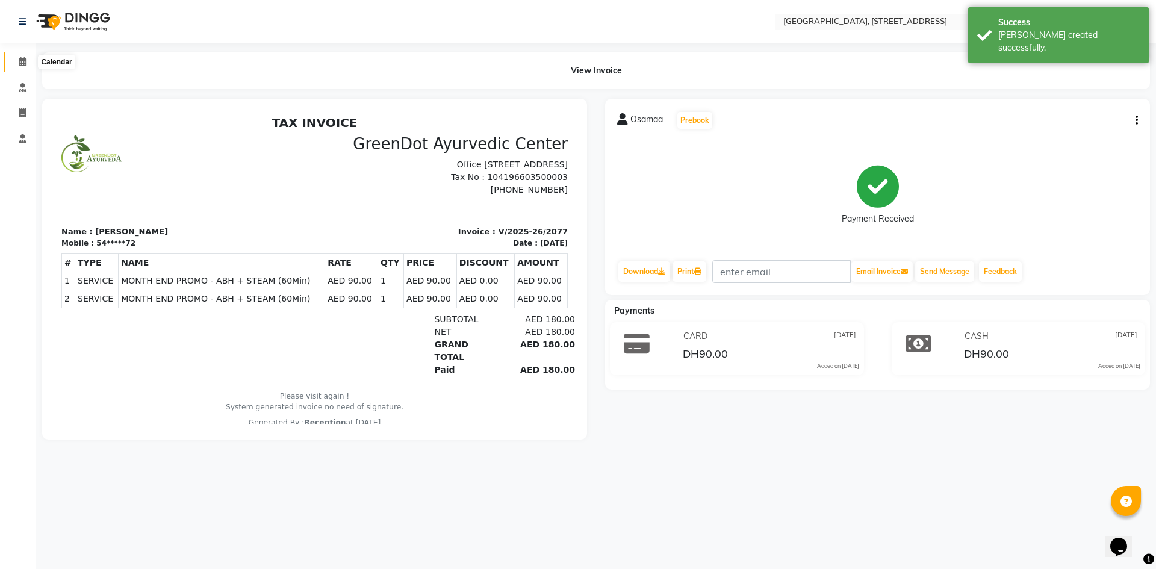
click at [20, 64] on icon at bounding box center [23, 61] width 8 height 9
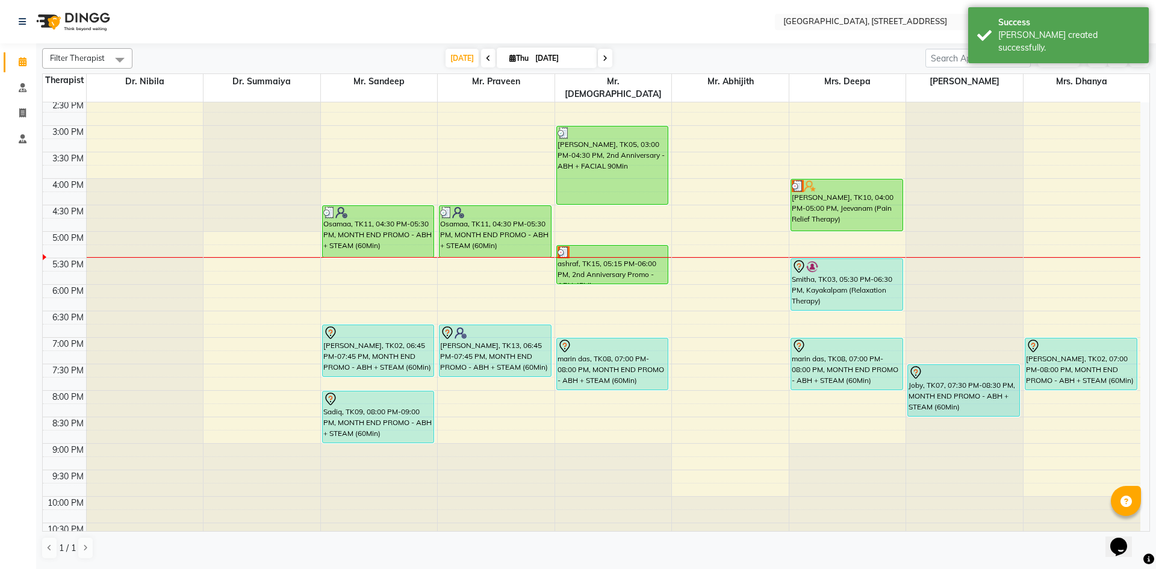
scroll to position [406, 0]
